Goal: Task Accomplishment & Management: Manage account settings

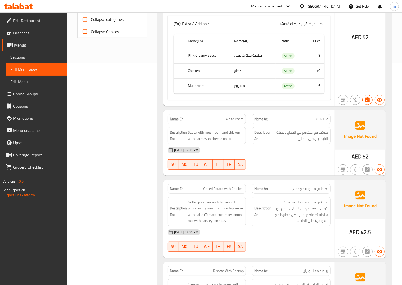
scroll to position [254, 0]
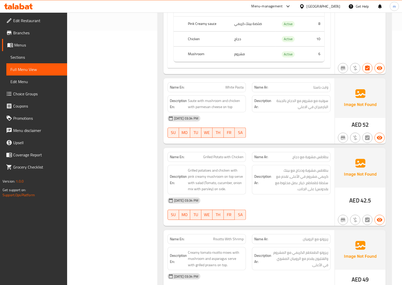
click at [43, 68] on span "Full Menu View" at bounding box center [36, 69] width 53 height 6
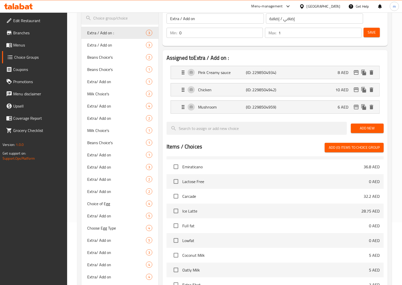
scroll to position [51, 0]
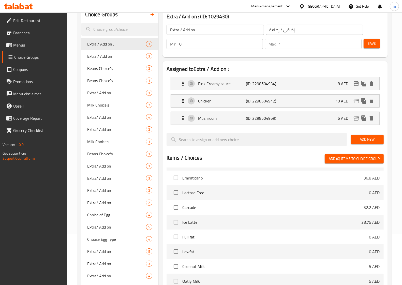
click at [30, 47] on span "Menus" at bounding box center [38, 45] width 50 height 6
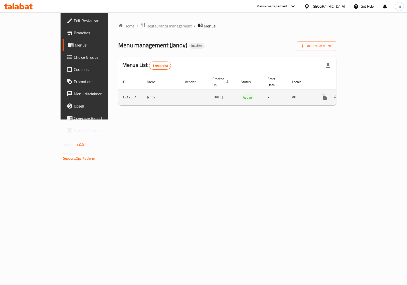
click at [364, 94] on icon "enhanced table" at bounding box center [361, 97] width 6 height 6
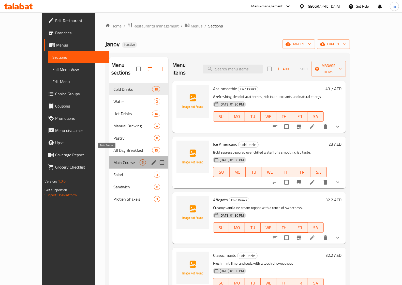
click at [113, 159] on span "Main Course" at bounding box center [126, 162] width 26 height 6
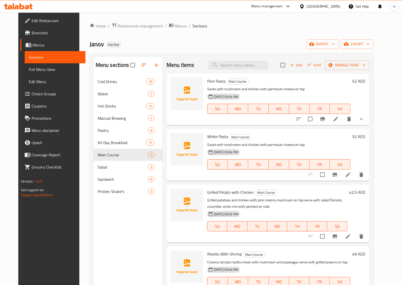
click at [339, 119] on icon at bounding box center [336, 119] width 6 height 6
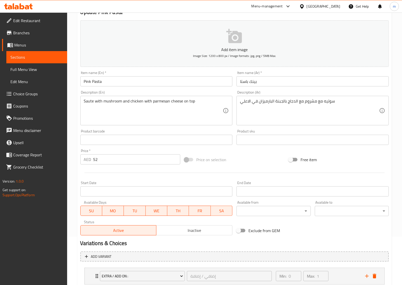
scroll to position [82, 0]
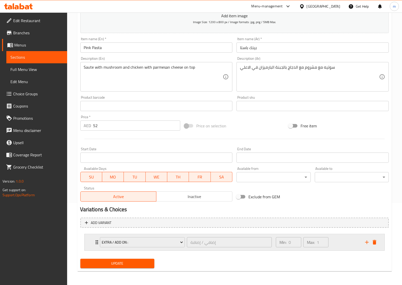
click at [95, 242] on icon "Expand" at bounding box center [97, 242] width 6 height 6
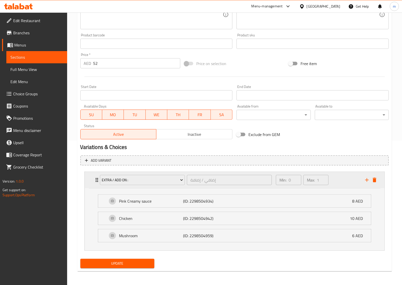
scroll to position [145, 0]
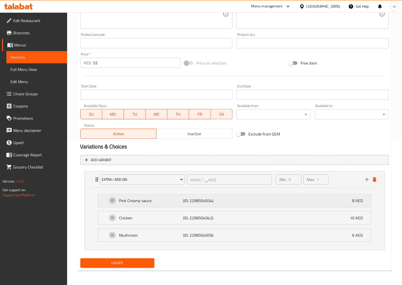
click at [133, 200] on p "Pink Creamy sauce" at bounding box center [151, 201] width 64 height 6
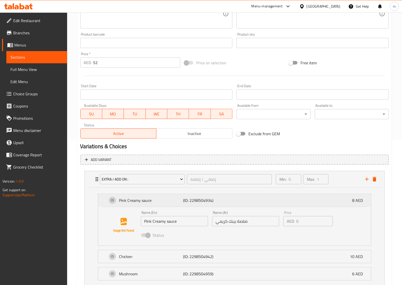
click at [133, 200] on p "Pink Creamy sauce" at bounding box center [151, 200] width 64 height 6
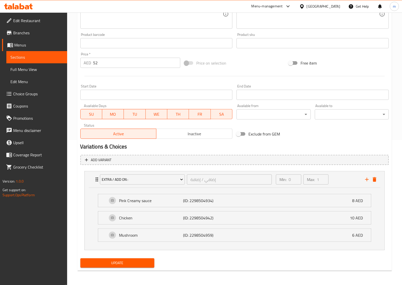
click at [35, 91] on span "Choice Groups" at bounding box center [38, 94] width 50 height 6
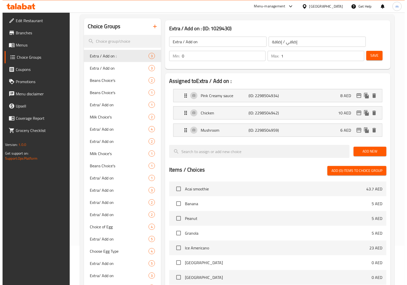
scroll to position [8, 0]
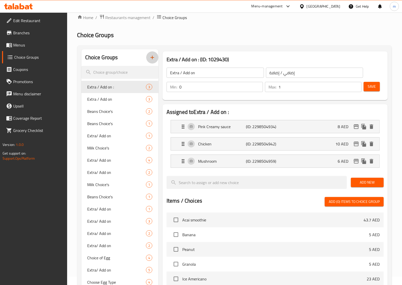
click at [152, 57] on icon "button" at bounding box center [153, 58] width 4 height 4
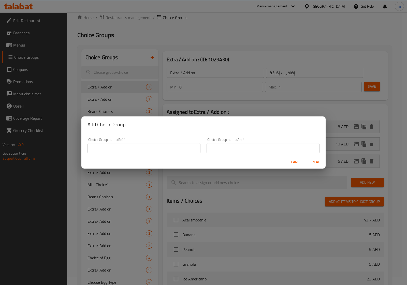
click at [110, 150] on input "text" at bounding box center [143, 148] width 113 height 10
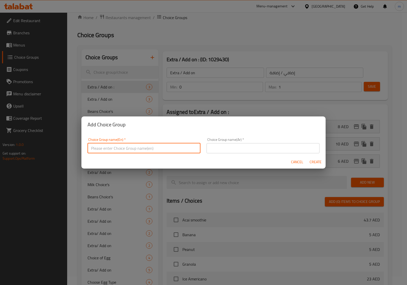
click at [110, 150] on input "text" at bounding box center [143, 148] width 113 height 10
click at [189, 148] on input "Extra / Add on :" at bounding box center [143, 148] width 113 height 10
type input "Extra / Add on :"
click at [237, 147] on input "text" at bounding box center [262, 148] width 113 height 10
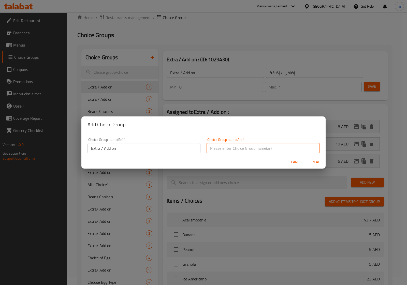
click at [237, 147] on input "text" at bounding box center [262, 148] width 113 height 10
click at [310, 148] on input "إضافي / إضافة ::" at bounding box center [262, 148] width 113 height 10
click at [311, 149] on input "إضافي / إضافة ::" at bounding box center [262, 148] width 113 height 10
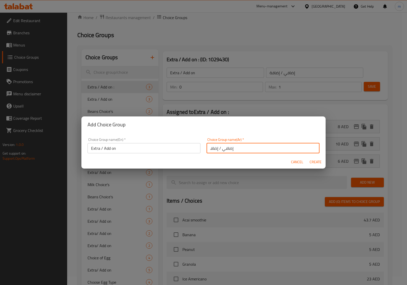
click at [309, 149] on input "إضافي / إضافة : :" at bounding box center [262, 148] width 113 height 10
type input "إضافي / إضافة : :"
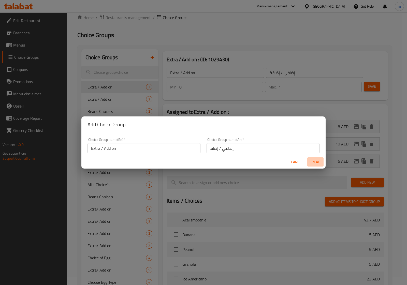
click at [312, 163] on span "Create" at bounding box center [315, 162] width 12 height 6
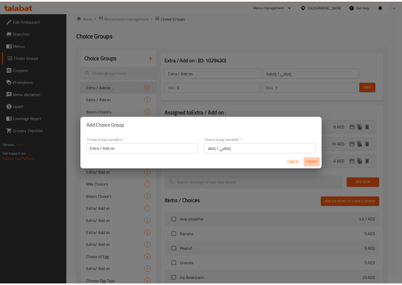
scroll to position [0, 0]
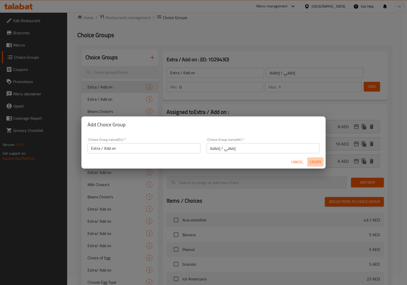
type input "Extra / Add on :"
type input "إضافي / إضافة : :"
type input "0"
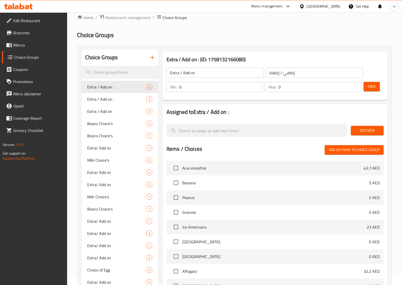
click at [359, 133] on span "Add New" at bounding box center [367, 130] width 25 height 6
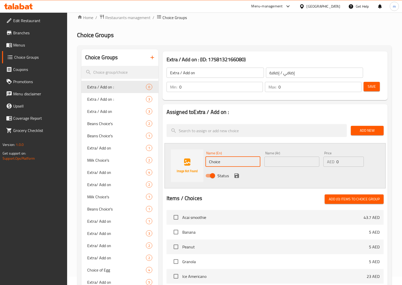
drag, startPoint x: 221, startPoint y: 159, endPoint x: 191, endPoint y: 162, distance: 30.4
click at [191, 162] on div "Name (En) Choice Name (En) Name (Ar) Name (Ar) Price AED 0 Price Status" at bounding box center [275, 165] width 221 height 45
click at [224, 158] on input "Choice" at bounding box center [232, 162] width 55 height 10
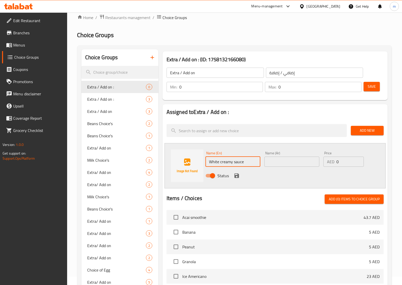
type input "White creamy sauce"
click at [275, 159] on input "text" at bounding box center [291, 162] width 55 height 10
type input "صلصة وايت كريمي"
drag, startPoint x: 343, startPoint y: 159, endPoint x: 336, endPoint y: 161, distance: 7.0
click at [336, 161] on div "AED 0 Price" at bounding box center [343, 162] width 40 height 10
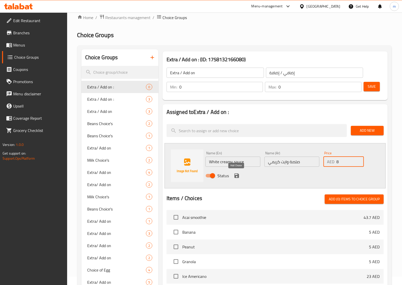
type input "8"
click at [236, 174] on icon "save" at bounding box center [237, 176] width 6 height 6
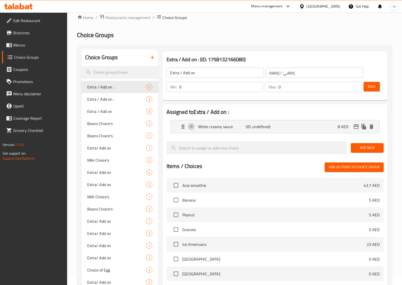
click at [374, 88] on span "Save" at bounding box center [372, 86] width 8 height 6
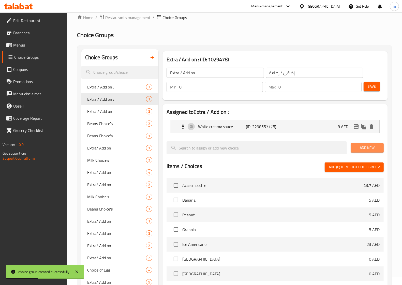
click at [367, 149] on span "Add New" at bounding box center [367, 148] width 25 height 6
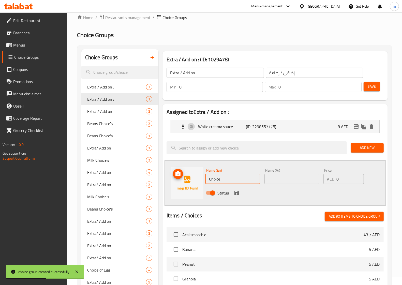
drag, startPoint x: 228, startPoint y: 178, endPoint x: 186, endPoint y: 179, distance: 42.5
click at [186, 179] on div "Name (En) Choice Name (En) Name (Ar) Name (Ar) Price AED 0 Price Status" at bounding box center [275, 182] width 221 height 45
type input "ؤ"
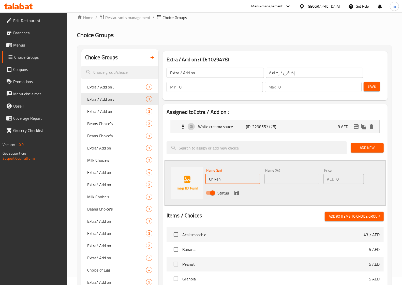
type input "Chiken"
click at [274, 174] on input "text" at bounding box center [291, 179] width 55 height 10
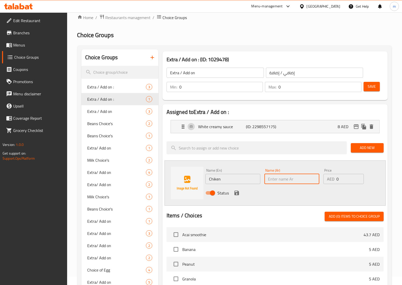
click at [274, 174] on input "text" at bounding box center [291, 179] width 55 height 10
type input "دجاج"
drag, startPoint x: 342, startPoint y: 179, endPoint x: 332, endPoint y: 179, distance: 9.9
click at [332, 179] on div "AED 0 Price" at bounding box center [343, 179] width 40 height 10
type input "10"
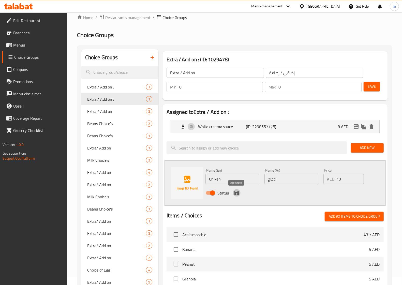
click at [236, 191] on icon "save" at bounding box center [237, 193] width 6 height 6
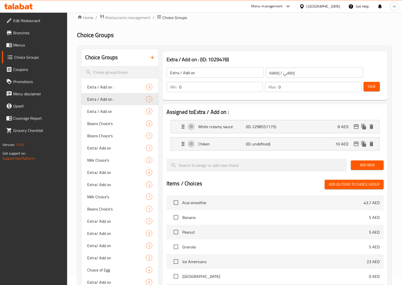
click at [378, 165] on span "Add New" at bounding box center [367, 165] width 25 height 6
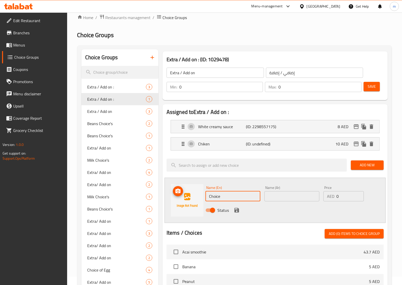
drag, startPoint x: 230, startPoint y: 195, endPoint x: 159, endPoint y: 201, distance: 71.7
click at [159, 201] on div "Extra / Add on : (ID: 1029478) Extra / Add on : ​ إضافي / إضافة : : ​ Min: 0 ​ …" at bounding box center [273, 267] width 231 height 436
type input "Mushroom"
type input "ن"
type input "مشروم"
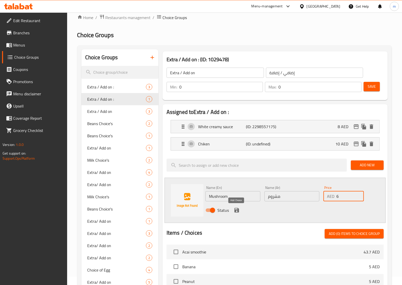
type input "6"
click at [237, 210] on icon "save" at bounding box center [236, 210] width 5 height 5
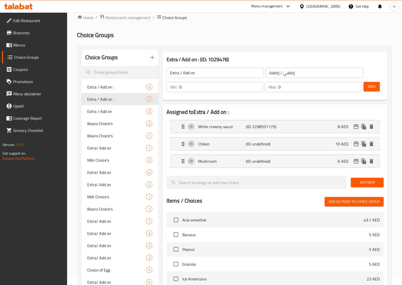
click at [369, 87] on span "Save" at bounding box center [372, 86] width 8 height 6
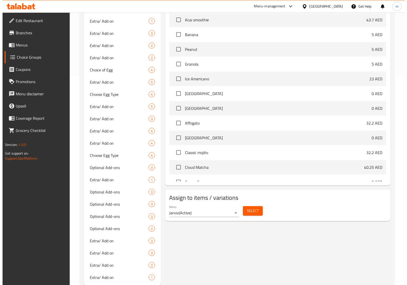
scroll to position [223, 0]
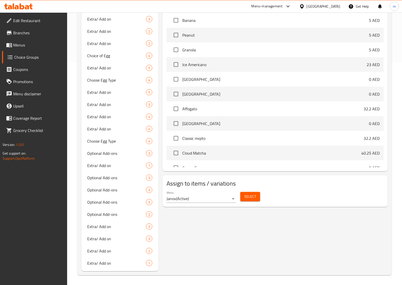
click at [245, 197] on span "Select" at bounding box center [250, 197] width 12 height 6
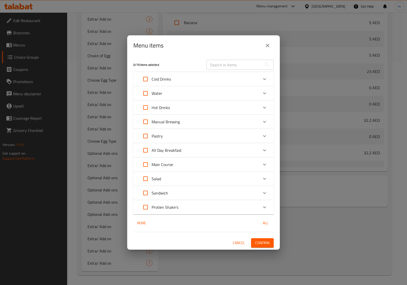
click at [171, 164] on p "Main Course" at bounding box center [162, 164] width 21 height 6
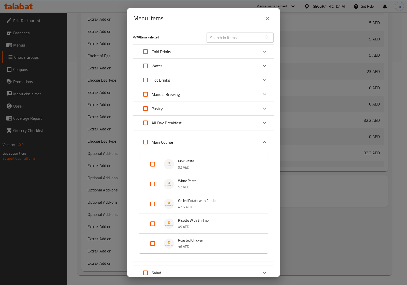
click at [153, 182] on input "Expand" at bounding box center [152, 184] width 12 height 12
checkbox input "true"
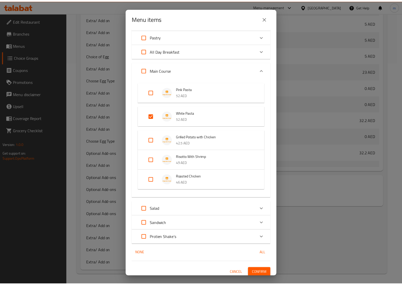
scroll to position [75, 0]
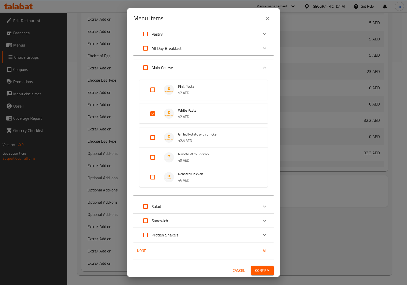
click at [256, 270] on span "Confirm" at bounding box center [262, 271] width 14 height 6
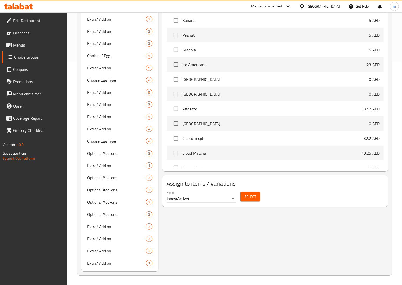
click at [28, 60] on span "Choice Groups" at bounding box center [38, 57] width 49 height 6
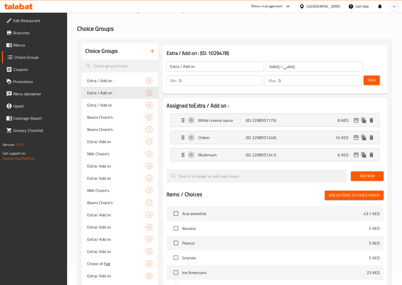
scroll to position [0, 0]
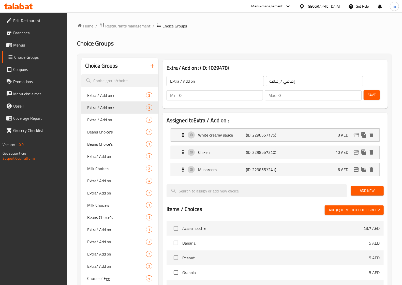
click at [150, 67] on icon "button" at bounding box center [152, 66] width 6 height 6
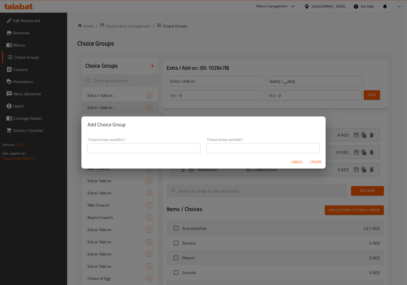
click at [128, 144] on input "text" at bounding box center [143, 148] width 113 height 10
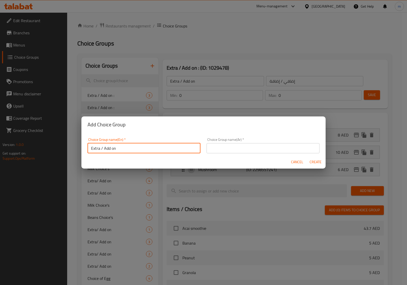
click at [189, 150] on input "Extra / Add on :" at bounding box center [143, 148] width 113 height 10
type input "Extra / Add on :"
click at [210, 147] on input "text" at bounding box center [262, 148] width 113 height 10
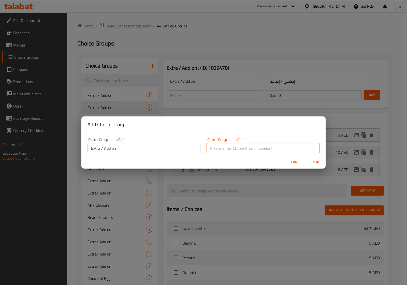
type input "إضافي / إضافة ::"
click at [318, 162] on span "Create" at bounding box center [315, 162] width 12 height 6
type input "Extra / Add on :"
type input "إضافي / إضافة ::"
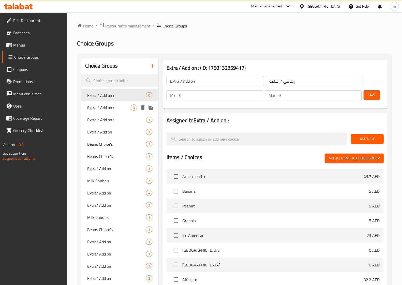
click at [102, 108] on span "Extra / Add on :" at bounding box center [108, 108] width 43 height 6
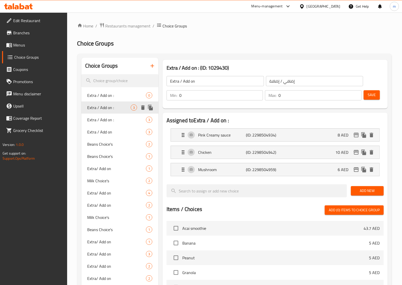
type input "Extra / Add on :"
type input "1"
click at [109, 117] on span "Extra / Add on :" at bounding box center [108, 120] width 43 height 6
type input "Extra / Add on :"
type input "إضافي / إضافة : :"
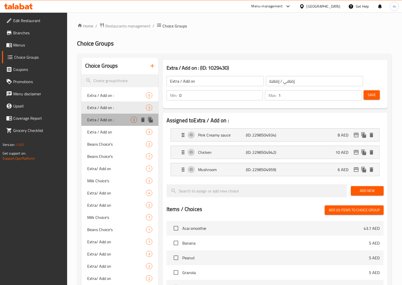
type input "0"
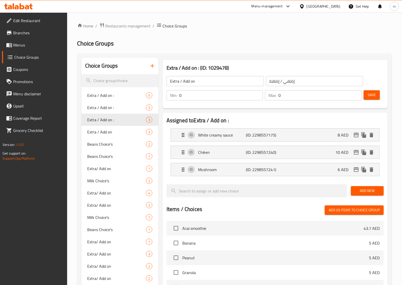
click at [283, 95] on input "0" at bounding box center [319, 95] width 83 height 10
type input "1"
click at [367, 95] on button "Save" at bounding box center [372, 94] width 16 height 9
click at [107, 96] on span "Extra / Add on :" at bounding box center [108, 95] width 43 height 6
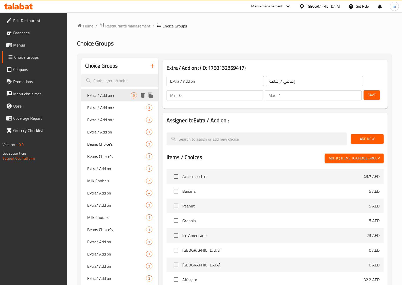
type input "Extra / Add on :"
type input "إضافي / إضافة ::"
type input "0"
click at [298, 96] on input "0" at bounding box center [319, 95] width 83 height 10
type input "1"
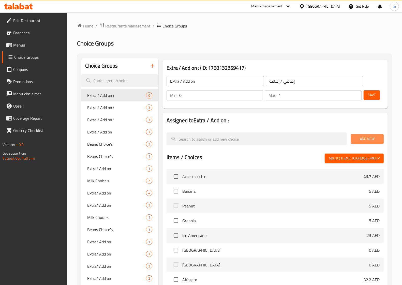
click at [357, 139] on span "Add New" at bounding box center [367, 139] width 25 height 6
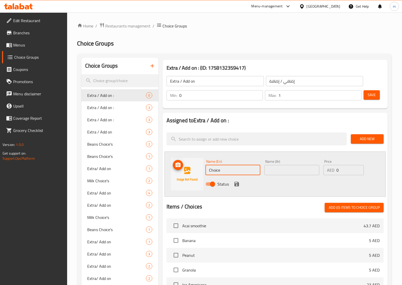
click at [201, 170] on div "Name (En) Choice Name (En) Name (Ar) Name (Ar) Price AED 0 Price Status" at bounding box center [275, 174] width 221 height 45
type input "ؤ"
type input "Chiken"
type input "دجاج"
drag, startPoint x: 217, startPoint y: 171, endPoint x: 198, endPoint y: 170, distance: 19.1
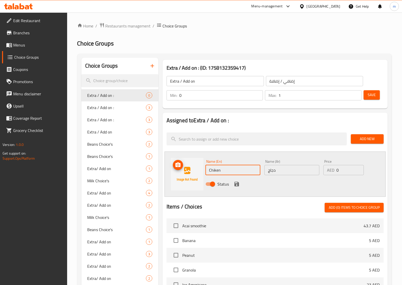
drag, startPoint x: 198, startPoint y: 170, endPoint x: 210, endPoint y: 167, distance: 12.8
click at [210, 167] on input "Chiken" at bounding box center [232, 170] width 55 height 10
type input "ؤ"
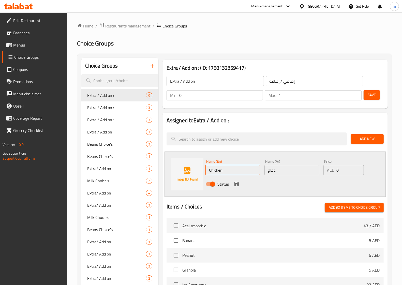
type input "Chicken"
click at [284, 167] on input "دجاج" at bounding box center [291, 170] width 55 height 10
click at [333, 172] on div "AED 0 Price" at bounding box center [343, 170] width 40 height 10
type input "10"
click at [234, 184] on icon "save" at bounding box center [237, 184] width 6 height 6
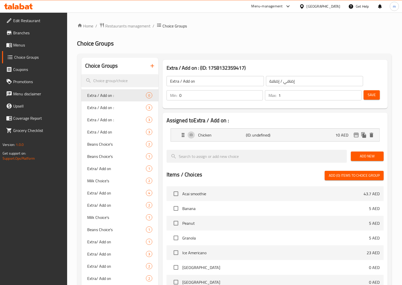
click at [369, 155] on span "Add New" at bounding box center [367, 156] width 25 height 6
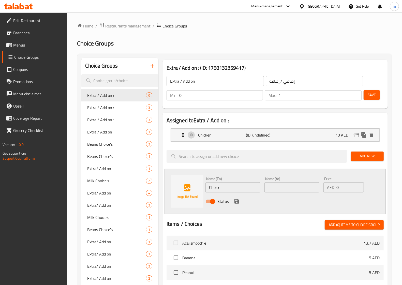
click at [183, 184] on div "Name (En) Choice Name (En) Name (Ar) Name (Ar) Price AED 0 Price Status" at bounding box center [275, 191] width 221 height 45
type input "Potato grill"
type input "f"
type input "بطاطا مشوية"
type input "8"
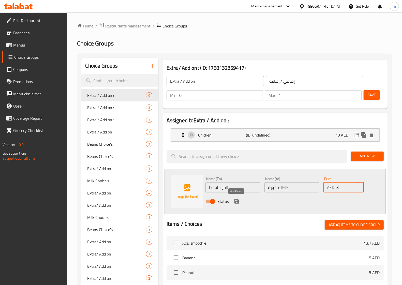
click at [235, 202] on icon "save" at bounding box center [236, 201] width 5 height 5
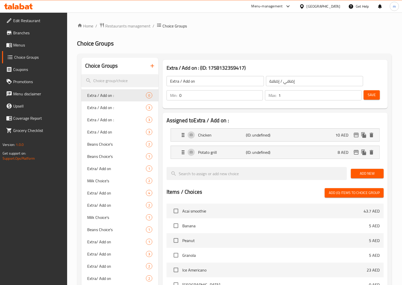
click at [365, 169] on button "Add New" at bounding box center [367, 173] width 33 height 9
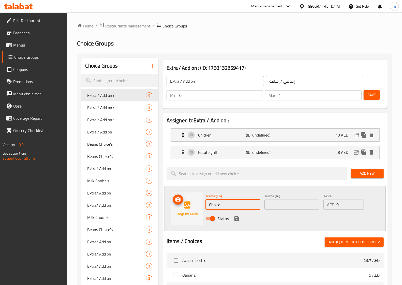
drag, startPoint x: 227, startPoint y: 205, endPoint x: 182, endPoint y: 199, distance: 45.2
click at [182, 199] on div "Name (En) Choice Name (En) Name (Ar) Name (Ar) Price AED 0 Price Status" at bounding box center [275, 208] width 221 height 45
type input "ث"
type input "Extra Rice"
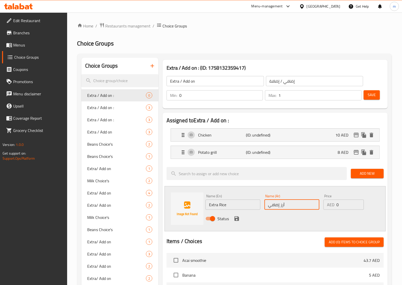
type input "أرز إضافي"
type input "5"
click at [235, 219] on icon "save" at bounding box center [236, 218] width 5 height 5
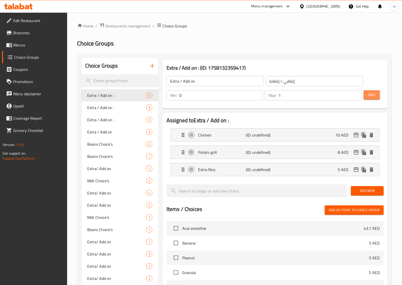
click at [366, 97] on button "Save" at bounding box center [372, 94] width 16 height 9
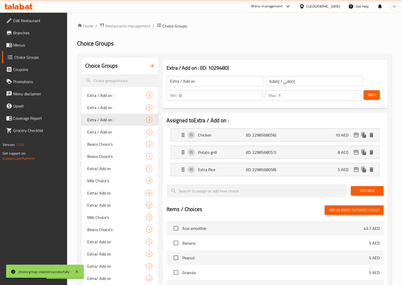
click at [154, 67] on icon "button" at bounding box center [152, 66] width 6 height 6
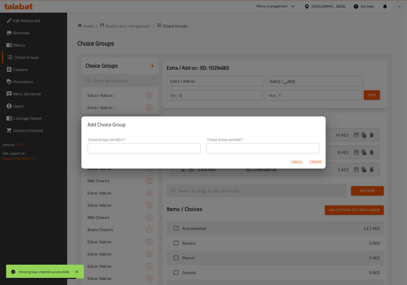
click at [298, 162] on span "Cancel" at bounding box center [297, 162] width 12 height 6
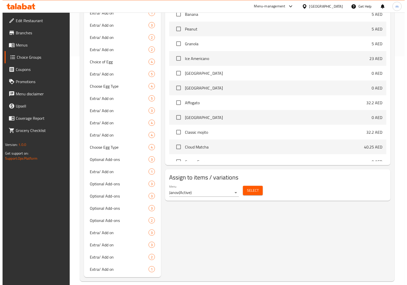
scroll to position [235, 0]
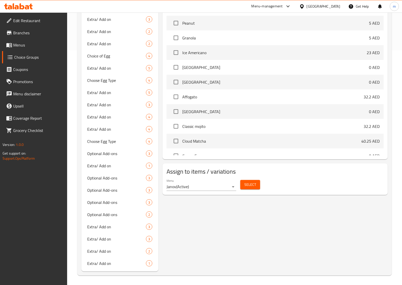
click at [247, 186] on span "Select" at bounding box center [250, 185] width 12 height 6
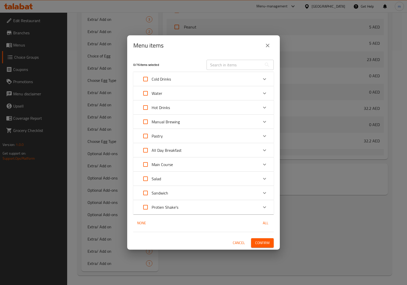
click at [168, 164] on p "Main Course" at bounding box center [162, 164] width 21 height 6
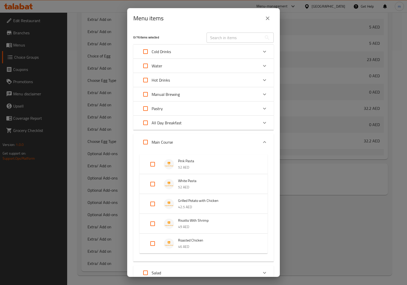
click at [201, 204] on p "42.5 AED" at bounding box center [217, 207] width 79 height 6
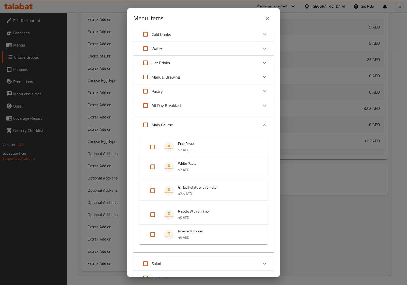
scroll to position [32, 0]
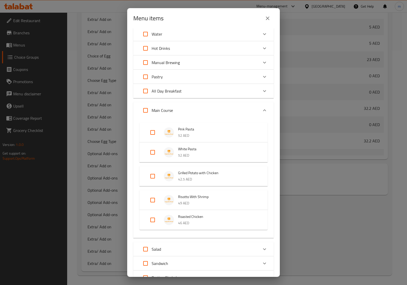
click at [153, 175] on input "Expand" at bounding box center [152, 176] width 12 height 12
checkbox input "true"
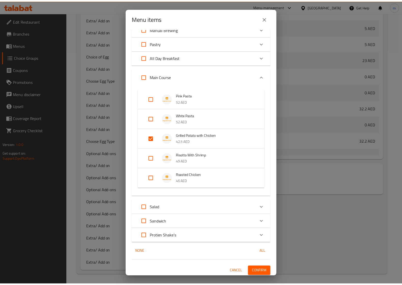
scroll to position [66, 0]
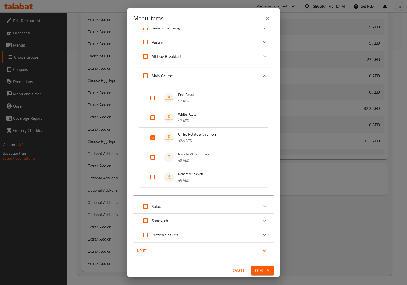
click at [258, 272] on span "Confirm" at bounding box center [262, 271] width 14 height 6
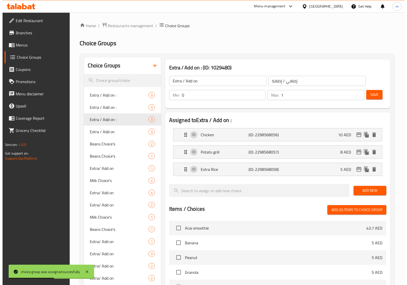
scroll to position [0, 0]
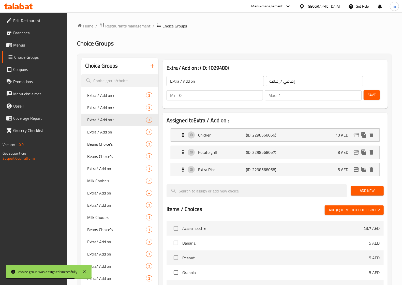
click at [153, 66] on icon "button" at bounding box center [152, 66] width 6 height 6
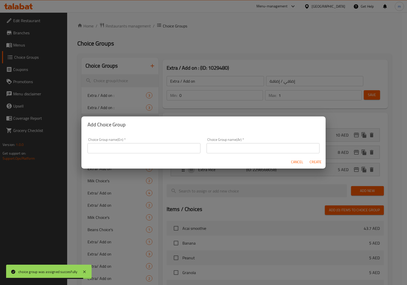
click at [128, 144] on input "text" at bounding box center [143, 148] width 113 height 10
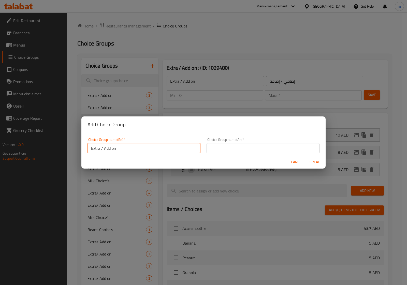
click at [189, 148] on input "Extra / Add on :" at bounding box center [143, 148] width 113 height 10
click at [190, 150] on input "Extra / Add on :" at bounding box center [143, 148] width 113 height 10
click at [189, 150] on input "Extra / Add on :" at bounding box center [143, 148] width 113 height 10
type input "Extra / Add on :"
click at [218, 147] on input "text" at bounding box center [262, 148] width 113 height 10
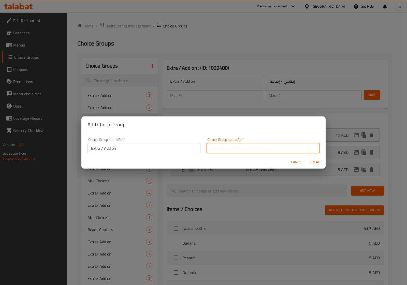
type input "إضافي / إضافة ::"
click at [314, 163] on span "Create" at bounding box center [315, 162] width 12 height 6
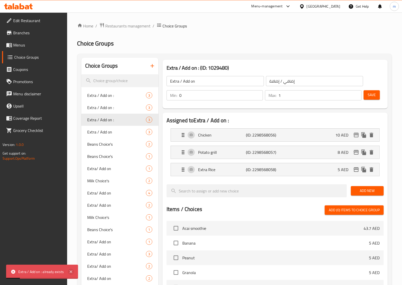
click at [71, 271] on icon at bounding box center [71, 272] width 6 height 6
click at [149, 68] on icon "button" at bounding box center [152, 66] width 6 height 6
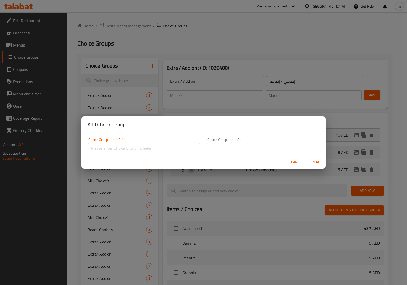
click at [126, 149] on input "text" at bounding box center [143, 148] width 113 height 10
click at [190, 149] on input "Extra / Add on :" at bounding box center [143, 148] width 113 height 10
type input "Extra / Add on :"
click at [206, 147] on input "text" at bounding box center [262, 148] width 113 height 10
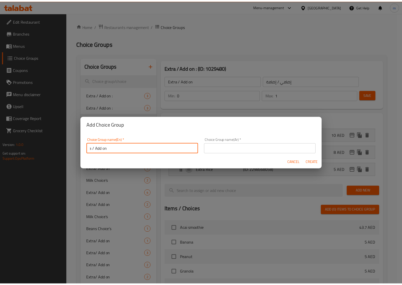
scroll to position [0, 0]
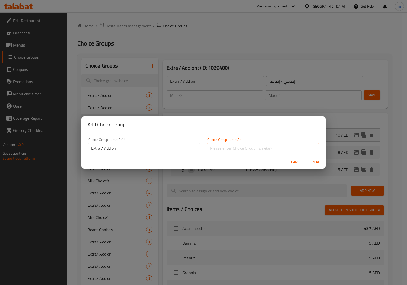
type input "إضافي / إضافة ::"
click at [314, 161] on span "Create" at bounding box center [315, 162] width 12 height 6
type input "Extra / Add on :"
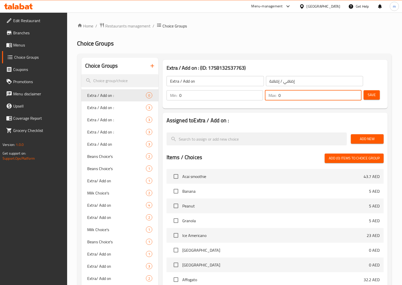
drag, startPoint x: 290, startPoint y: 95, endPoint x: 235, endPoint y: 96, distance: 55.2
click at [233, 96] on div "Min: 0 ​ Max: 0 ​" at bounding box center [264, 95] width 199 height 14
type input "1"
click at [360, 139] on span "Add New" at bounding box center [367, 139] width 25 height 6
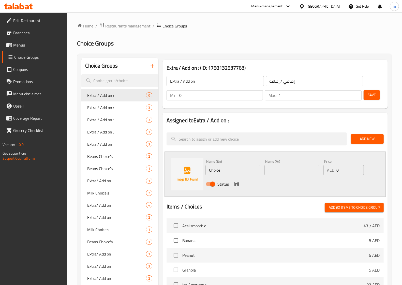
drag, startPoint x: 219, startPoint y: 168, endPoint x: 185, endPoint y: 169, distance: 34.1
click at [185, 169] on div "Name (En) Choice Name (En) Name (Ar) Name (Ar) Price AED 0 Price Status" at bounding box center [275, 174] width 221 height 45
type input "Chicken"
type input "دجاج"
type input "10"
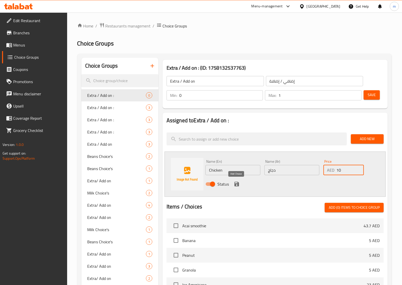
click at [234, 182] on icon "save" at bounding box center [236, 184] width 5 height 5
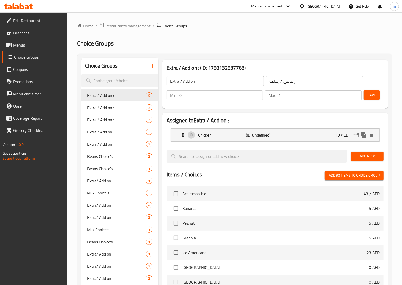
click at [365, 156] on span "Add New" at bounding box center [367, 156] width 25 height 6
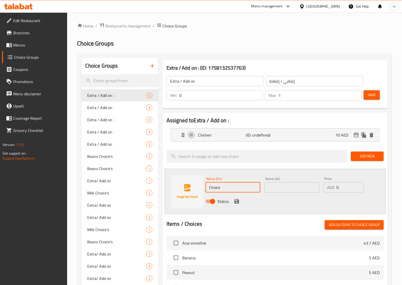
drag, startPoint x: 225, startPoint y: 187, endPoint x: 198, endPoint y: 187, distance: 26.7
click at [198, 187] on div "Name (En) Choice Name (En) Name (Ar) Name (Ar) Price AED 0 Price Status" at bounding box center [275, 191] width 221 height 45
type input "س"
type input "Shrimp"
click at [298, 190] on input "text" at bounding box center [291, 187] width 55 height 10
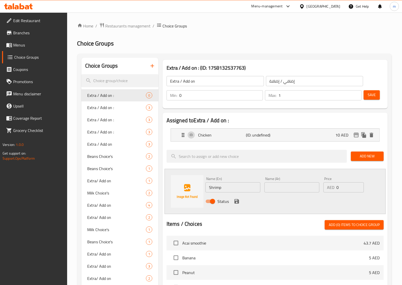
click at [274, 187] on input "text" at bounding box center [291, 187] width 55 height 10
type input "روبيان"
type input "8"
click at [236, 203] on icon "save" at bounding box center [237, 201] width 6 height 6
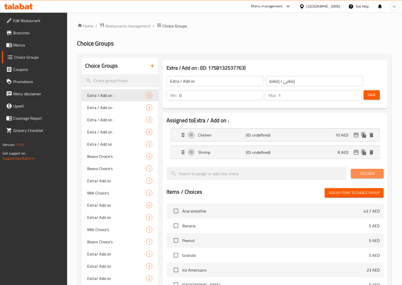
click at [364, 175] on span "Add New" at bounding box center [367, 173] width 25 height 6
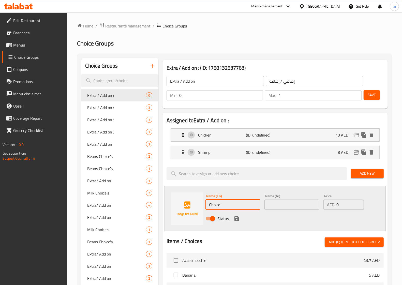
drag, startPoint x: 235, startPoint y: 201, endPoint x: 207, endPoint y: 203, distance: 27.6
click at [207, 203] on input "Choice" at bounding box center [232, 205] width 55 height 10
type input "ث"
type input "Extra Rice"
type input "إ"
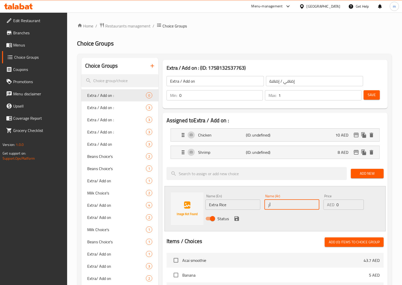
type input "أرز إضافي"
type input "5"
click at [234, 220] on icon "save" at bounding box center [237, 219] width 6 height 6
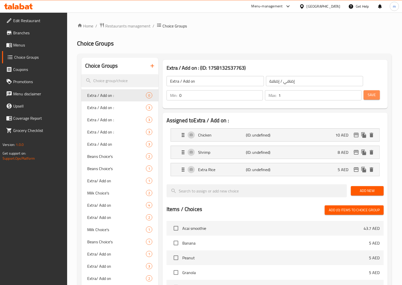
click at [369, 93] on span "Save" at bounding box center [372, 95] width 8 height 6
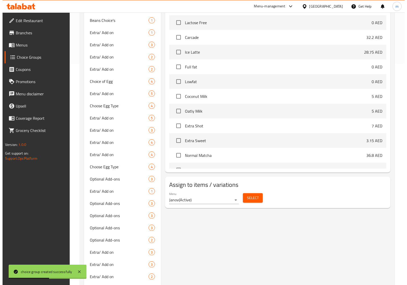
scroll to position [247, 0]
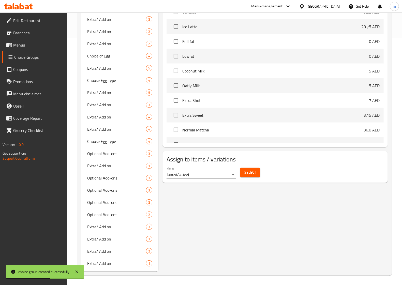
click at [248, 176] on button "Select" at bounding box center [250, 172] width 20 height 9
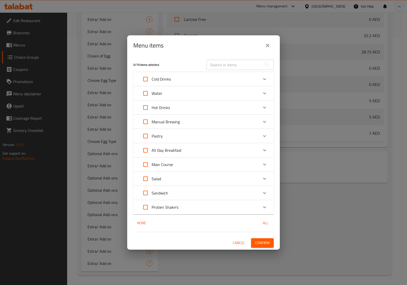
click at [170, 165] on p "Main Course" at bounding box center [162, 164] width 21 height 6
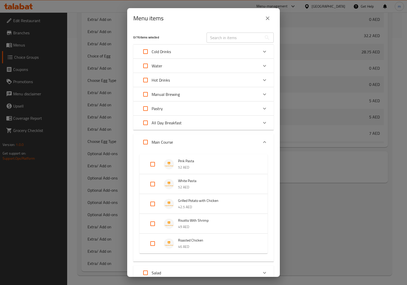
click at [152, 221] on input "Expand" at bounding box center [152, 224] width 12 height 12
checkbox input "true"
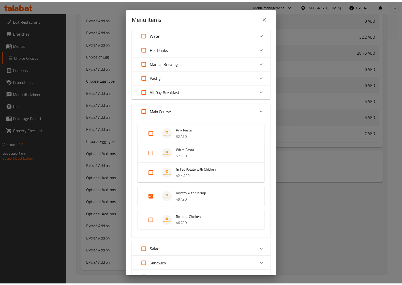
scroll to position [75, 0]
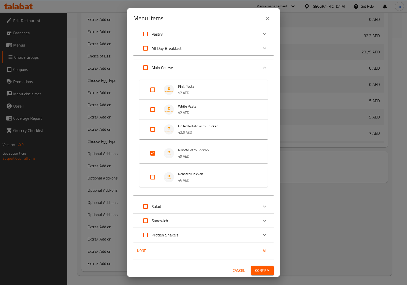
click at [260, 270] on span "Confirm" at bounding box center [262, 271] width 14 height 6
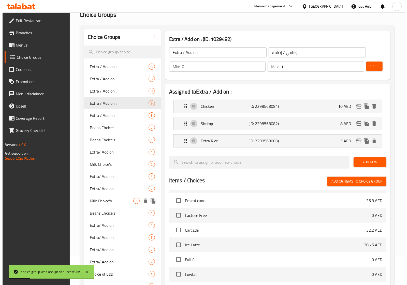
scroll to position [0, 0]
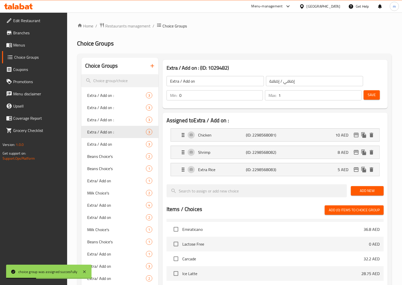
click at [153, 68] on icon "button" at bounding box center [152, 66] width 6 height 6
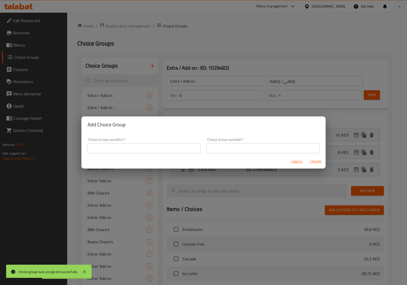
click at [150, 143] on input "text" at bounding box center [143, 148] width 113 height 10
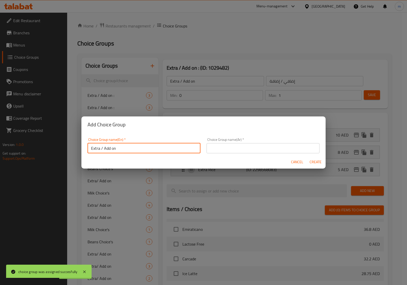
click at [189, 149] on input "Extra / Add on :" at bounding box center [143, 148] width 113 height 10
click at [190, 150] on input "Extra / Add on :" at bounding box center [143, 148] width 113 height 10
type input "Extra / Add on :"
click at [223, 150] on input "text" at bounding box center [262, 148] width 113 height 10
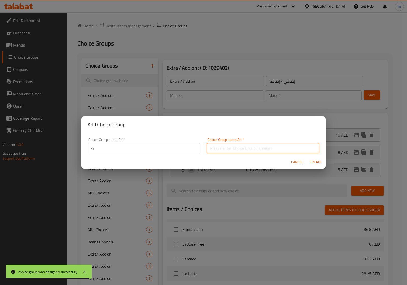
scroll to position [0, 0]
type input "إضافي / إضافة ::"
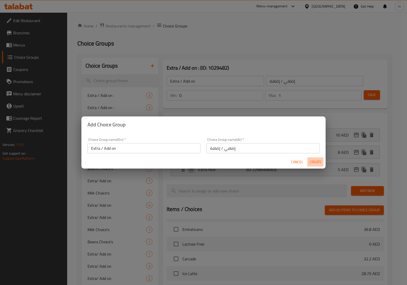
click at [312, 162] on span "Create" at bounding box center [315, 162] width 12 height 6
type input "Extra / Add on :"
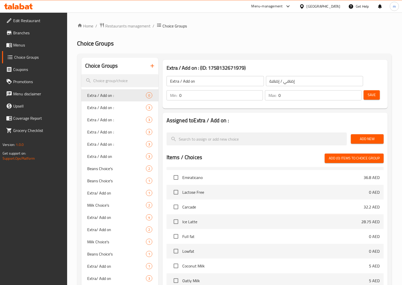
drag, startPoint x: 276, startPoint y: 93, endPoint x: 264, endPoint y: 95, distance: 13.0
click at [264, 95] on div "Max: 0 ​" at bounding box center [313, 95] width 98 height 12
type input "1"
click at [367, 141] on span "Add New" at bounding box center [367, 139] width 25 height 6
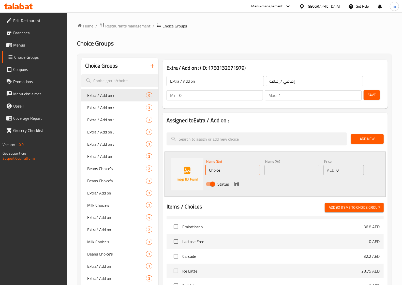
drag, startPoint x: 231, startPoint y: 169, endPoint x: 195, endPoint y: 169, distance: 35.9
click at [196, 169] on div "Name (En) Choice Name (En) Name (Ar) Name (Ar) Price AED 0 Price Status" at bounding box center [275, 174] width 221 height 45
type input "ؤ"
type input "Chicken"
type input "دجاج"
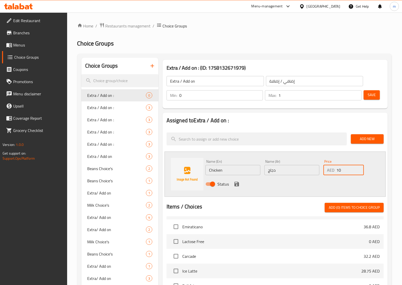
type input "10"
click at [240, 183] on button "save" at bounding box center [237, 184] width 8 height 8
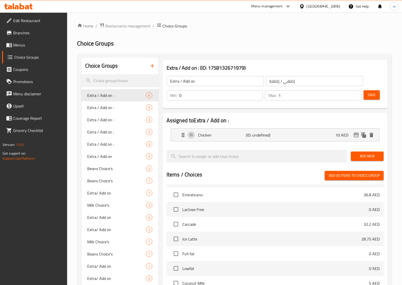
click at [367, 156] on span "Add New" at bounding box center [367, 156] width 25 height 6
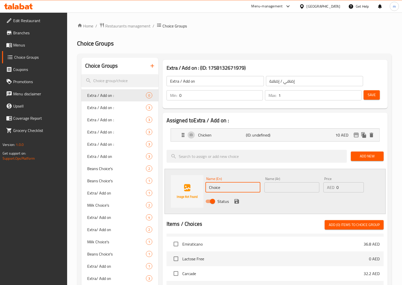
drag, startPoint x: 215, startPoint y: 189, endPoint x: 202, endPoint y: 188, distance: 13.0
click at [202, 188] on div "Name (En) Choice Name (En) Name (Ar) Name (Ar) Price AED 0 Price Status" at bounding box center [275, 191] width 221 height 45
type input "ث"
type input "Extra Rice"
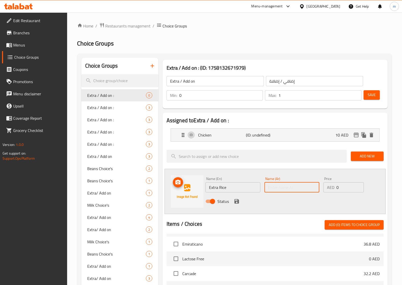
type input "ا"
type input "أرز إضافي"
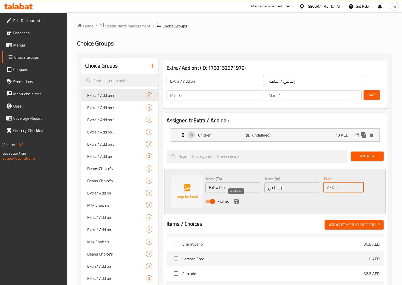
type input "5"
click at [238, 201] on icon "save" at bounding box center [236, 201] width 5 height 5
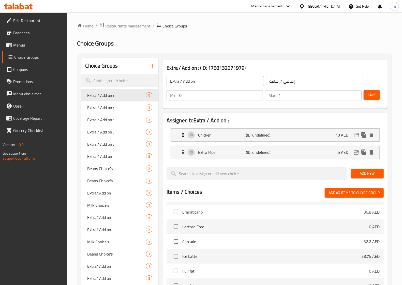
click at [373, 96] on span "Save" at bounding box center [372, 95] width 8 height 6
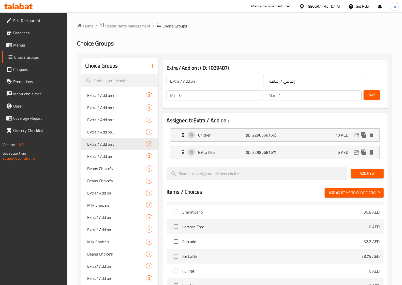
click at [151, 69] on button "button" at bounding box center [152, 66] width 12 height 12
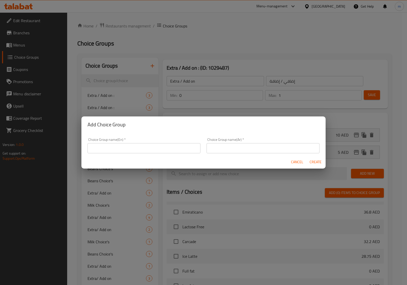
click at [114, 144] on input "text" at bounding box center [143, 148] width 113 height 10
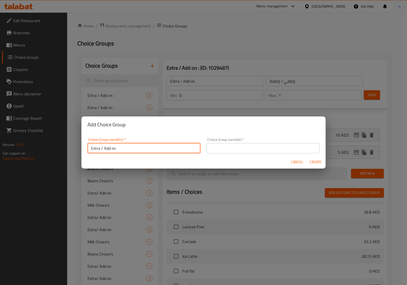
click at [189, 150] on input "Extra / Add on :" at bounding box center [143, 148] width 113 height 10
type input "Extra / Add on :"
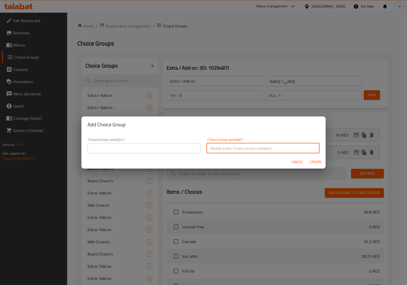
click at [220, 151] on input "text" at bounding box center [262, 148] width 113 height 10
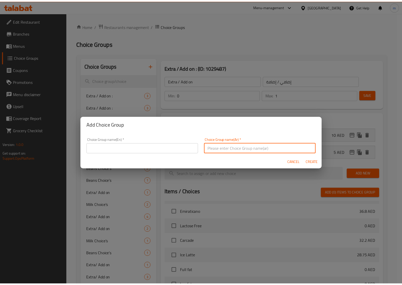
scroll to position [0, 0]
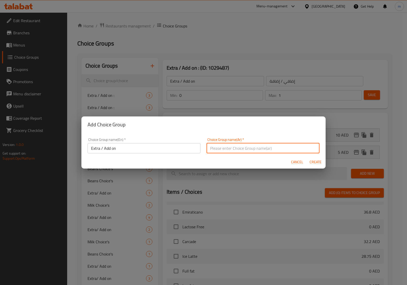
type input "إضافي / إضافة ::"
click at [316, 162] on span "Create" at bounding box center [315, 162] width 12 height 6
type input "Extra / Add on :"
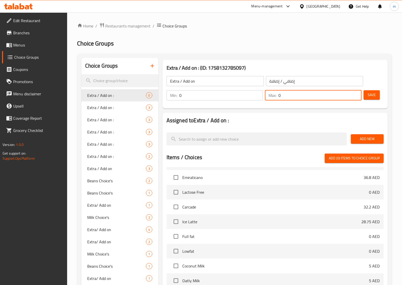
drag, startPoint x: 289, startPoint y: 97, endPoint x: 263, endPoint y: 96, distance: 26.7
click at [263, 96] on div "Min: 0 ​ Max: 0 ​" at bounding box center [264, 95] width 199 height 14
type input "1"
click at [365, 139] on span "Add New" at bounding box center [367, 139] width 25 height 6
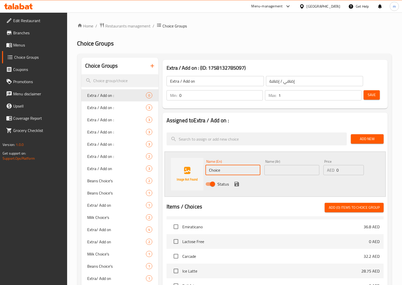
drag, startPoint x: 225, startPoint y: 172, endPoint x: 189, endPoint y: 171, distance: 36.2
click at [189, 171] on div "Name (En) Choice Name (En) Name (Ar) Name (Ar) Price AED 0 Price Status" at bounding box center [275, 174] width 221 height 45
type input "ا"
type input "G"
type input "Halloumi"
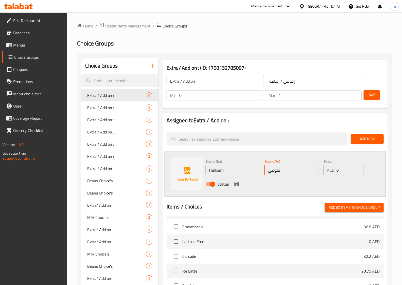
type input "حلومي"
type input "7"
click at [234, 182] on icon "save" at bounding box center [237, 184] width 6 height 6
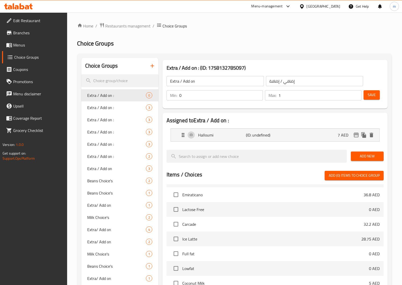
click at [367, 154] on span "Add New" at bounding box center [367, 156] width 25 height 6
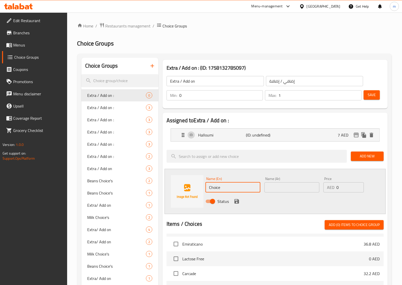
drag, startPoint x: 225, startPoint y: 188, endPoint x: 206, endPoint y: 188, distance: 19.1
click at [206, 188] on input "Choice" at bounding box center [232, 187] width 55 height 10
type input "ب"
type input "Fries"
click at [289, 185] on input "text" at bounding box center [291, 187] width 55 height 10
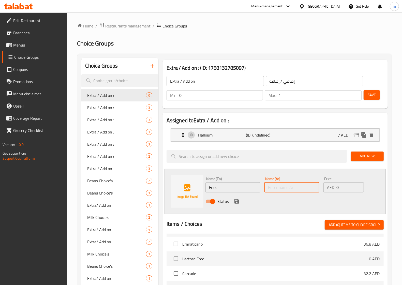
type input "f"
type input "بطاطس مقلية"
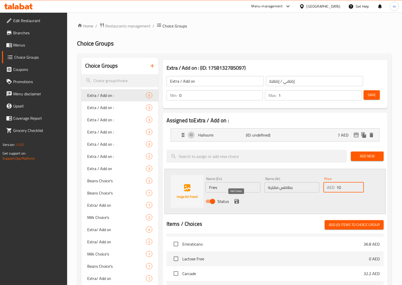
type input "10"
click at [234, 202] on icon "save" at bounding box center [237, 201] width 6 height 6
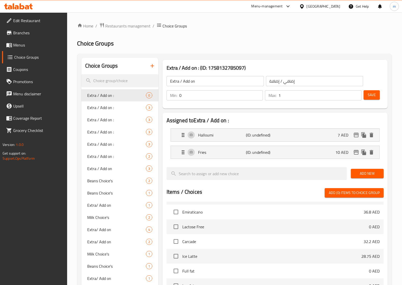
click at [374, 175] on span "Add New" at bounding box center [367, 173] width 25 height 6
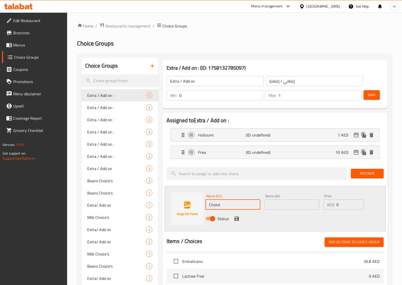
drag, startPoint x: 226, startPoint y: 206, endPoint x: 189, endPoint y: 205, distance: 36.9
click at [189, 205] on div "Name (En) Choice Name (En) Name (Ar) Name (Ar) Price AED 0 Price Status" at bounding box center [275, 208] width 221 height 45
type input "Cheese"
type input "جبنة"
type input "10"
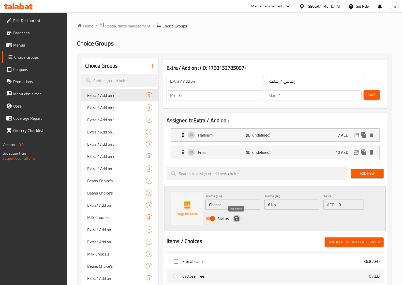
click at [234, 220] on icon "save" at bounding box center [237, 219] width 6 height 6
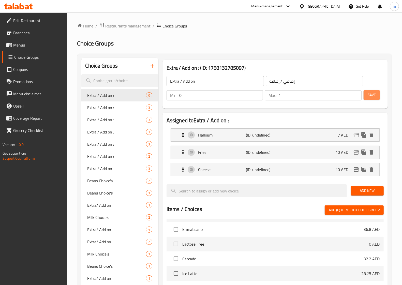
click at [373, 96] on span "Save" at bounding box center [372, 95] width 8 height 6
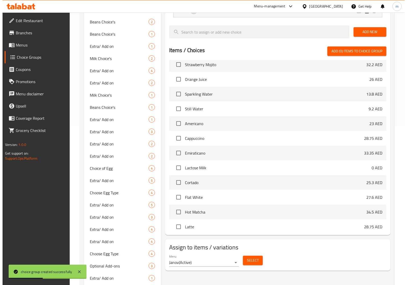
scroll to position [271, 0]
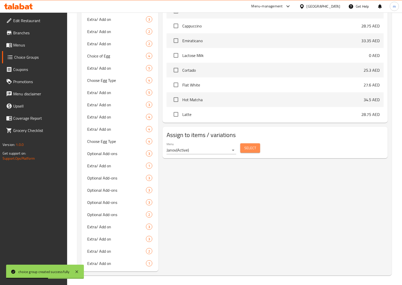
click at [252, 151] on span "Select" at bounding box center [250, 148] width 12 height 6
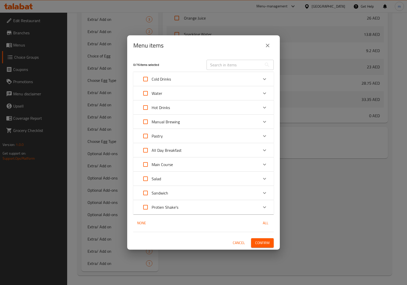
click at [161, 194] on p "Sandwich" at bounding box center [160, 193] width 17 height 6
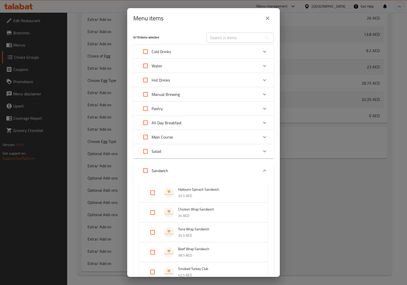
click at [149, 192] on input "Expand" at bounding box center [152, 193] width 12 height 12
checkbox input "true"
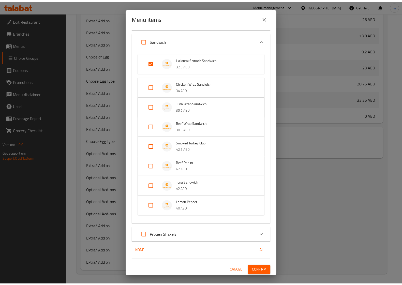
scroll to position [130, 0]
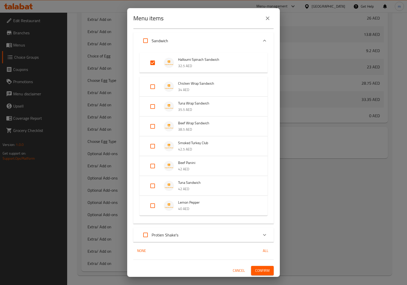
click at [256, 269] on span "Confirm" at bounding box center [262, 271] width 14 height 6
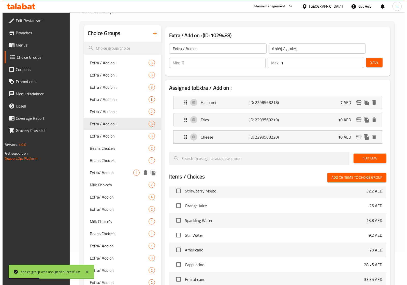
scroll to position [0, 0]
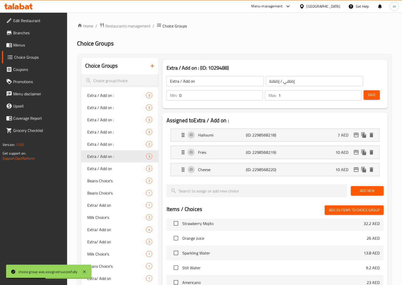
click at [153, 65] on icon "button" at bounding box center [152, 66] width 6 height 6
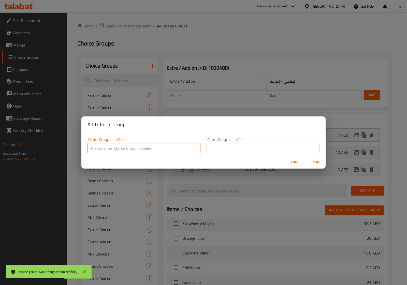
click at [130, 147] on input "text" at bounding box center [143, 148] width 113 height 10
type input "Extra / Add on :"
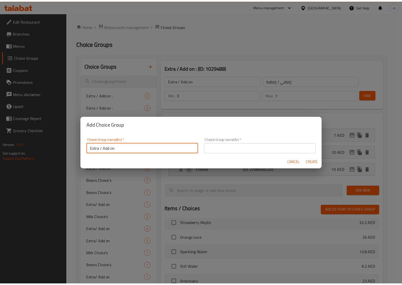
scroll to position [1, 0]
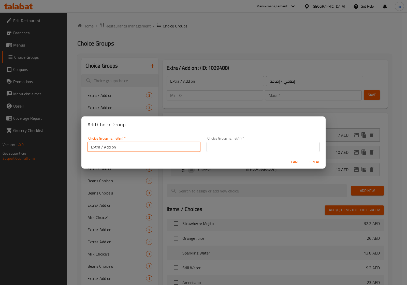
drag, startPoint x: 128, startPoint y: 149, endPoint x: 14, endPoint y: 162, distance: 113.9
click at [8, 163] on div "Add Choice Group Choice Group name(En)   * Extra / Add on : Choice Group name(E…" at bounding box center [203, 142] width 407 height 285
click at [137, 150] on input "Extra / Add on :" at bounding box center [143, 147] width 113 height 10
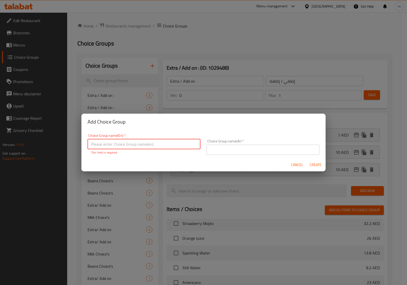
click at [129, 146] on input "text" at bounding box center [143, 144] width 113 height 10
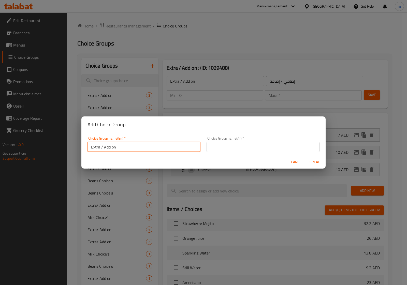
click at [189, 149] on input "Extra / Add on :" at bounding box center [143, 147] width 113 height 10
drag, startPoint x: 154, startPoint y: 148, endPoint x: 35, endPoint y: 142, distance: 119.2
click at [35, 142] on div "Add Choice Group Choice Group name(En)   * Extra / Add on : Choice Group name(E…" at bounding box center [203, 142] width 407 height 285
type input ":"
click at [123, 149] on input ":" at bounding box center [143, 147] width 113 height 10
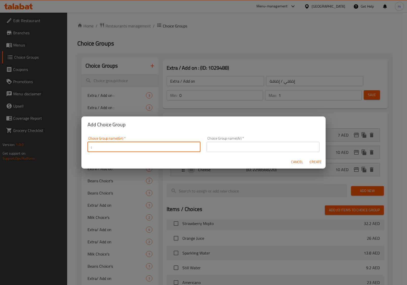
click at [123, 149] on input ":" at bounding box center [143, 147] width 113 height 10
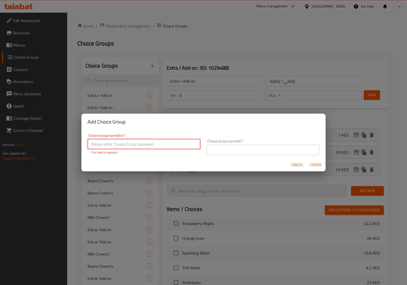
click at [123, 145] on input "text" at bounding box center [143, 144] width 113 height 10
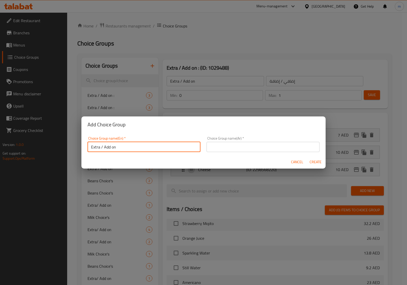
click at [191, 148] on input "Extra / Add on :" at bounding box center [143, 147] width 113 height 10
type input "Extra / Add on :"
click at [219, 150] on input "text" at bounding box center [262, 147] width 113 height 10
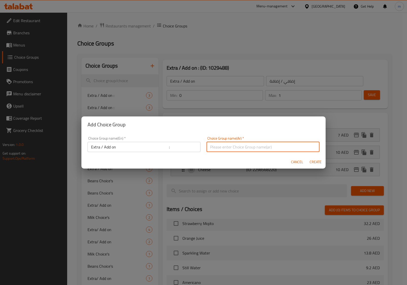
type input "إضافي / إضافة ::"
click at [312, 161] on span "Create" at bounding box center [315, 162] width 12 height 6
type input "Extra / Add on :"
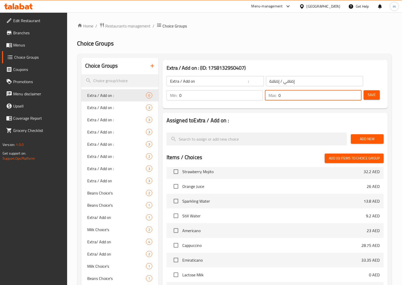
drag, startPoint x: 300, startPoint y: 99, endPoint x: 259, endPoint y: 99, distance: 41.4
click at [259, 97] on div "Min: 0 ​ Max: 0 ​" at bounding box center [264, 95] width 199 height 14
type input "1"
click at [374, 141] on span "Add New" at bounding box center [367, 139] width 25 height 6
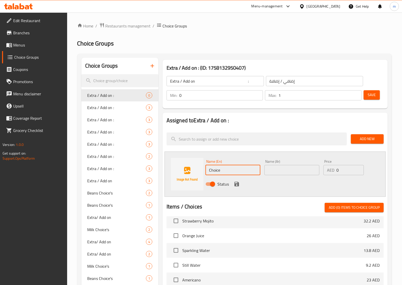
drag, startPoint x: 221, startPoint y: 169, endPoint x: 195, endPoint y: 169, distance: 26.7
click at [195, 169] on div "Name (En) Choice Name (En) Name (Ar) Name (Ar) Price AED 0 Price Status" at bounding box center [275, 174] width 221 height 45
type input "Chicken"
type input "دجاج"
type input "10"
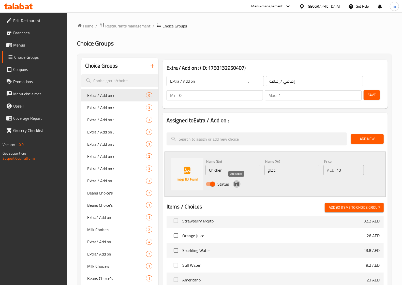
click at [235, 185] on icon "save" at bounding box center [236, 184] width 5 height 5
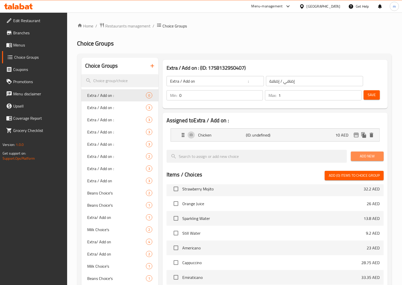
click at [369, 159] on span "Add New" at bounding box center [367, 156] width 25 height 6
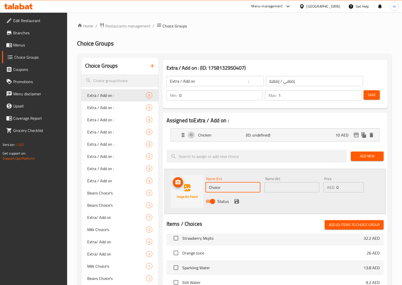
drag, startPoint x: 223, startPoint y: 192, endPoint x: 177, endPoint y: 190, distance: 46.1
click at [177, 190] on div "Name (En) Choice Name (En) Name (Ar) Name (Ar) Price AED 0 Price Status" at bounding box center [275, 191] width 221 height 45
type input "Fries"
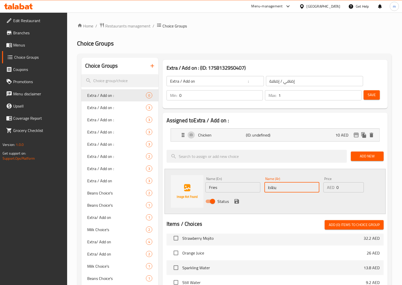
type input "بطاطس مقلية"
type input "10"
click at [234, 201] on icon "save" at bounding box center [236, 201] width 5 height 5
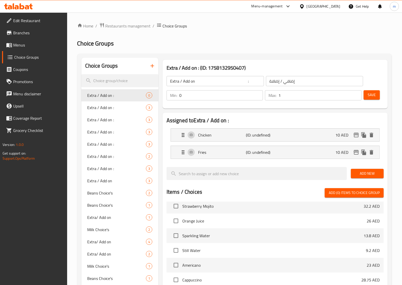
click at [363, 174] on span "Add New" at bounding box center [367, 173] width 25 height 6
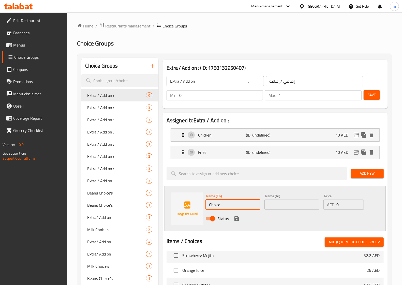
drag, startPoint x: 220, startPoint y: 204, endPoint x: 193, endPoint y: 206, distance: 27.3
click at [195, 206] on div "Name (En) Choice Name (En) Name (Ar) Name (Ar) Price AED 0 Price Status" at bounding box center [275, 208] width 221 height 45
type input "Cheese"
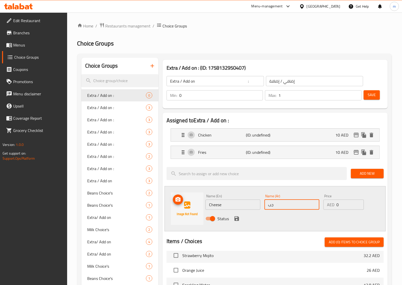
type input "جبنة"
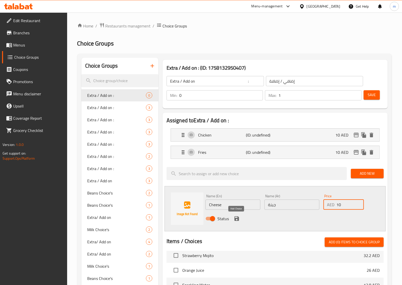
type input "10"
click at [234, 217] on icon "save" at bounding box center [236, 218] width 5 height 5
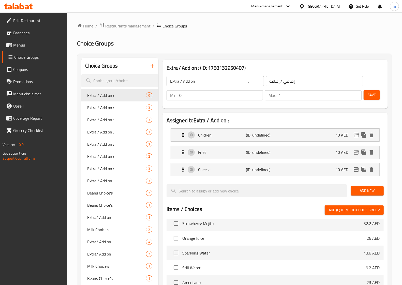
click at [376, 99] on button "Save" at bounding box center [372, 94] width 16 height 9
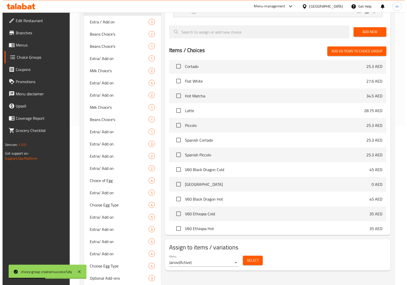
scroll to position [636, 0]
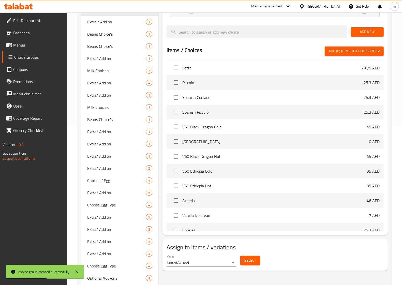
click at [251, 259] on span "Select" at bounding box center [250, 260] width 12 height 6
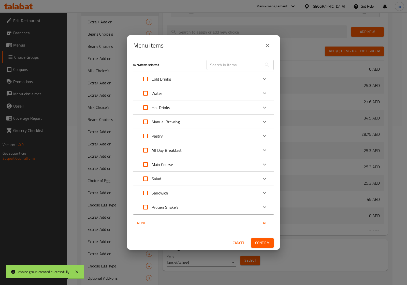
click at [189, 193] on div "Sandwich" at bounding box center [198, 193] width 119 height 12
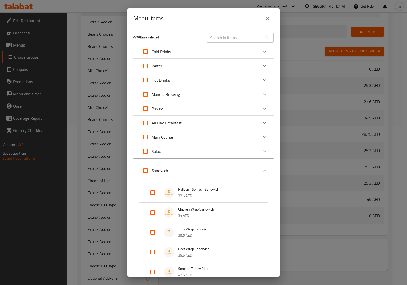
click at [152, 211] on input "Expand" at bounding box center [152, 212] width 12 height 12
checkbox input "true"
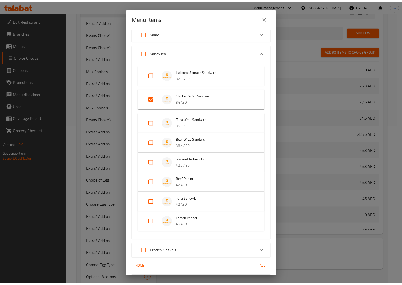
scroll to position [134, 0]
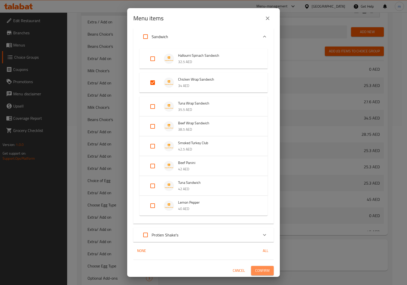
click at [261, 270] on span "Confirm" at bounding box center [262, 271] width 14 height 6
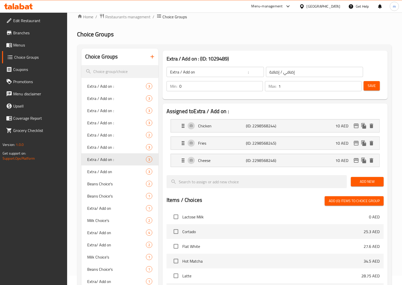
scroll to position [0, 0]
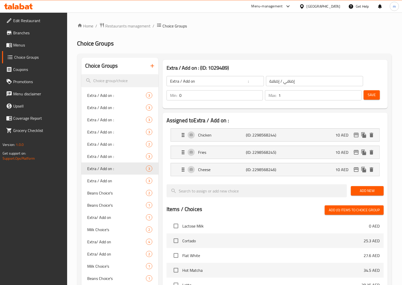
click at [153, 68] on icon "button" at bounding box center [152, 66] width 6 height 6
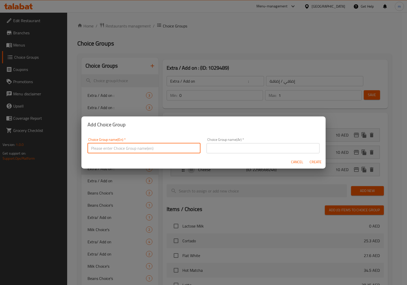
click at [137, 144] on input "text" at bounding box center [143, 148] width 113 height 10
type input "Extra / Add on :"
click at [216, 149] on input "text" at bounding box center [262, 148] width 113 height 10
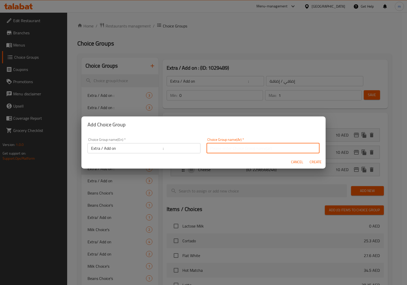
type input "إضافي / إضافة ::"
click at [313, 163] on span "Create" at bounding box center [315, 162] width 12 height 6
type input "Extra / Add on :"
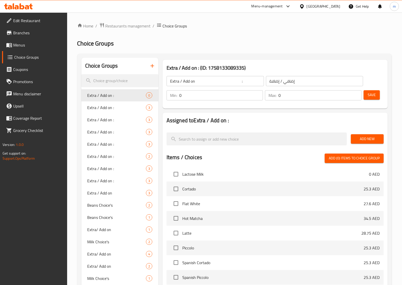
drag, startPoint x: 277, startPoint y: 94, endPoint x: 265, endPoint y: 95, distance: 12.0
click at [265, 95] on div "Max: 0 ​" at bounding box center [313, 95] width 96 height 10
type input "1"
click at [367, 138] on span "Add New" at bounding box center [367, 139] width 25 height 6
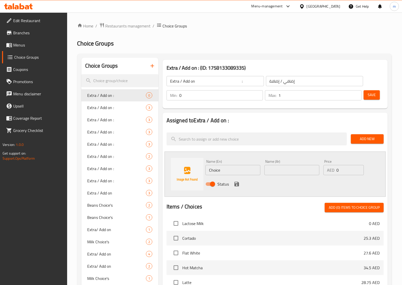
drag, startPoint x: 181, startPoint y: 171, endPoint x: 174, endPoint y: 172, distance: 6.1
click at [176, 172] on div "Name (En) Choice Name (En) Name (Ar) Name (Ar) Price AED 0 Price Status" at bounding box center [275, 174] width 221 height 45
type input "f"
type input "Fries"
click at [289, 171] on input "ب" at bounding box center [291, 170] width 55 height 10
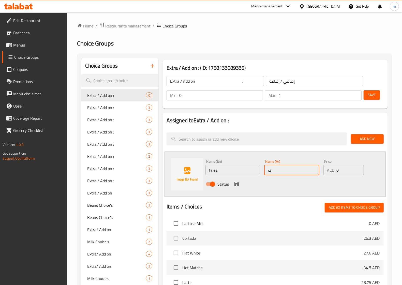
click at [289, 171] on input "ب" at bounding box center [291, 170] width 55 height 10
type input "بطاطس مقلية"
type input "10"
click at [238, 183] on icon "save" at bounding box center [236, 184] width 5 height 5
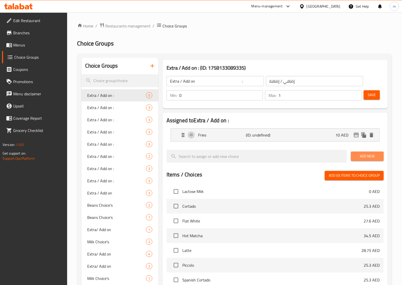
click at [367, 155] on span "Add New" at bounding box center [367, 156] width 25 height 6
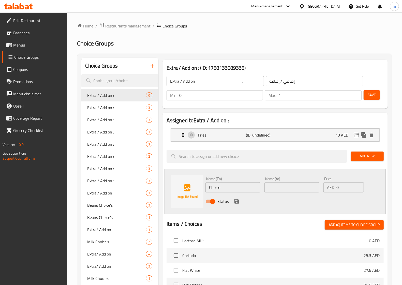
click at [220, 187] on input "Choice" at bounding box center [232, 187] width 55 height 10
drag, startPoint x: 228, startPoint y: 187, endPoint x: 200, endPoint y: 189, distance: 27.2
click at [200, 189] on div "Name (En) ؤ Name (En) Name (Ar) Name (Ar) Price AED 0 Price Status" at bounding box center [275, 191] width 221 height 45
type input "Cheese"
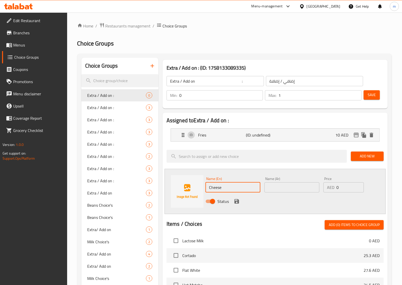
click at [275, 189] on input "text" at bounding box center [291, 187] width 55 height 10
type input "جبنة"
drag, startPoint x: 344, startPoint y: 189, endPoint x: 327, endPoint y: 189, distance: 16.8
click at [327, 189] on div "AED 0 Price" at bounding box center [343, 187] width 40 height 10
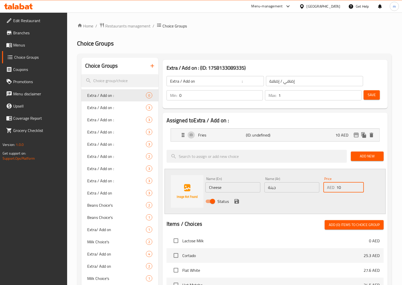
type input "10"
click at [237, 201] on icon "save" at bounding box center [236, 201] width 5 height 5
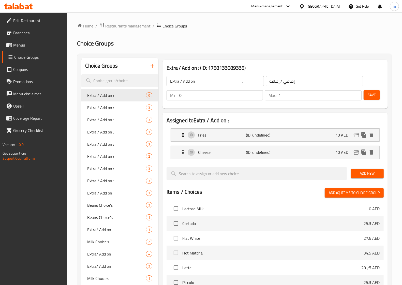
click at [368, 97] on span "Save" at bounding box center [372, 95] width 8 height 6
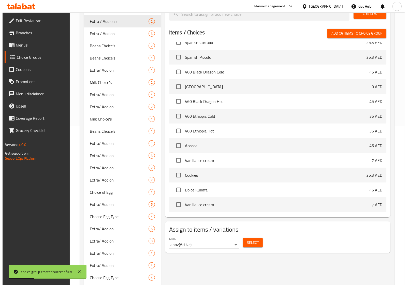
scroll to position [191, 0]
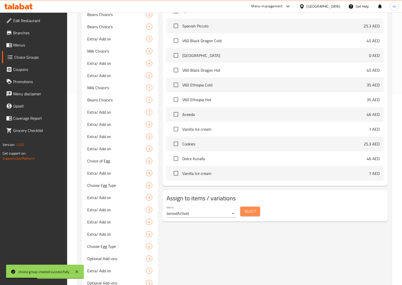
click at [252, 214] on span "Select" at bounding box center [250, 211] width 12 height 6
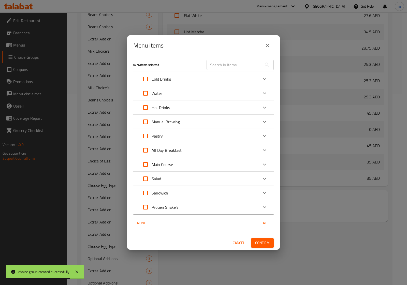
click at [263, 192] on icon "Expand" at bounding box center [264, 193] width 3 height 2
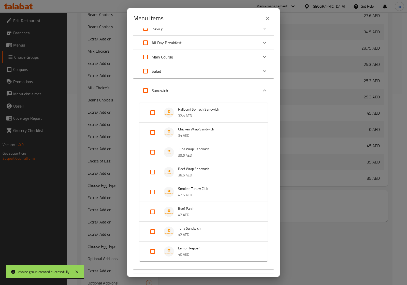
scroll to position [95, 0]
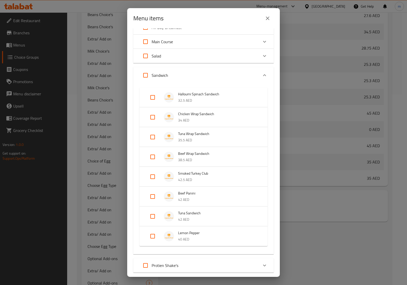
click at [198, 141] on p "35.5 AED" at bounding box center [217, 140] width 79 height 6
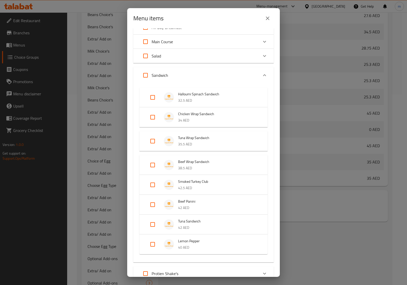
click at [154, 142] on input "Expand" at bounding box center [152, 141] width 12 height 12
checkbox input "true"
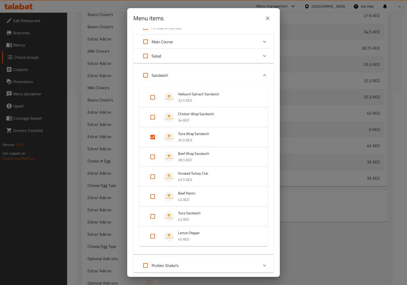
click at [153, 158] on input "Expand" at bounding box center [152, 157] width 12 height 12
checkbox input "true"
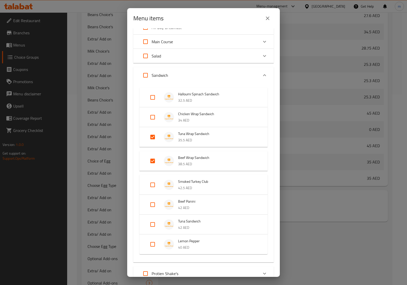
click at [153, 185] on input "Expand" at bounding box center [152, 185] width 12 height 12
checkbox input "true"
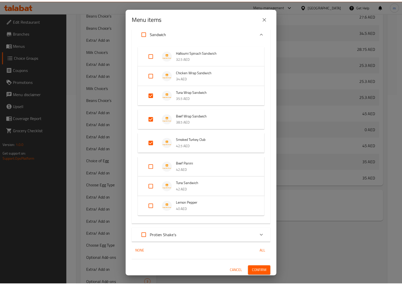
scroll to position [138, 0]
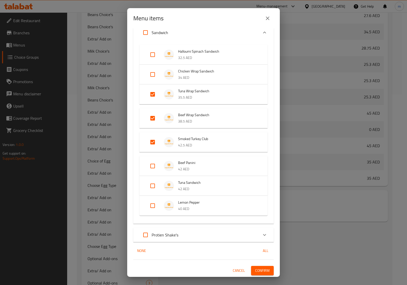
click at [263, 270] on span "Confirm" at bounding box center [262, 271] width 14 height 6
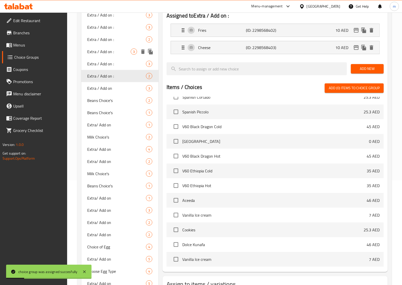
scroll to position [32, 0]
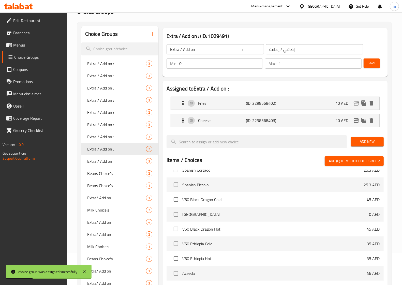
click at [154, 37] on icon "button" at bounding box center [152, 34] width 6 height 6
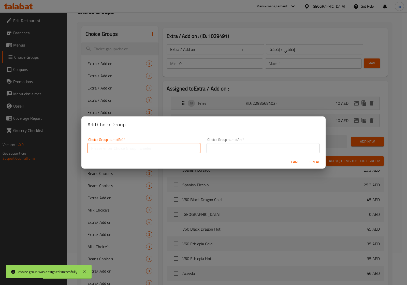
click at [148, 146] on input "text" at bounding box center [143, 148] width 113 height 10
type input "Extra / Add on :"
click at [214, 149] on input "text" at bounding box center [262, 148] width 113 height 10
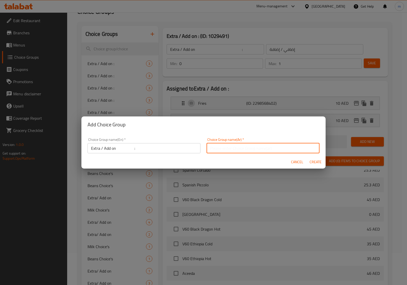
type input "إضافي / إضافة ::"
click at [311, 161] on span "Create" at bounding box center [315, 162] width 12 height 6
type input "Extra / Add on :"
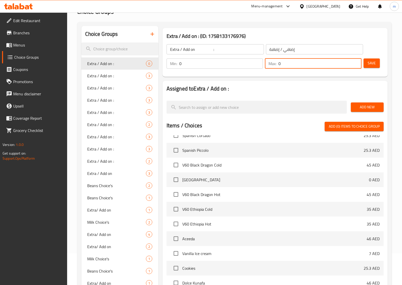
drag, startPoint x: 265, startPoint y: 63, endPoint x: 261, endPoint y: 63, distance: 4.3
click at [261, 63] on div "Min: 0 ​ Max: 0 ​" at bounding box center [264, 63] width 199 height 14
type input "1"
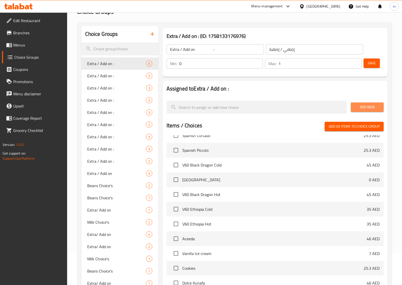
click at [363, 110] on span "Add New" at bounding box center [367, 107] width 25 height 6
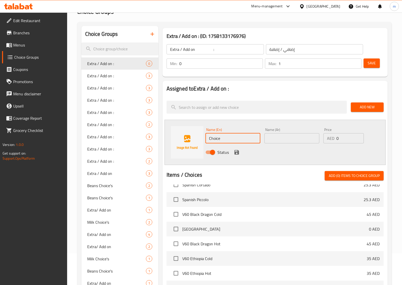
click at [182, 135] on div "Name (En) Choice Name (En) Name (Ar) Name (Ar) Price AED 0 Price Status" at bounding box center [275, 142] width 221 height 45
type input "Cheese"
click at [280, 137] on input "text" at bounding box center [291, 138] width 55 height 10
type input "جبنة"
drag, startPoint x: 338, startPoint y: 139, endPoint x: 331, endPoint y: 139, distance: 7.7
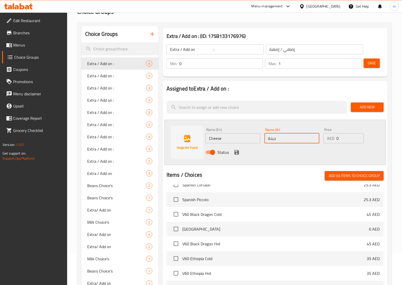
click at [331, 139] on div "AED 0 Price" at bounding box center [343, 138] width 40 height 10
type input "10"
click at [239, 154] on icon "save" at bounding box center [236, 152] width 5 height 5
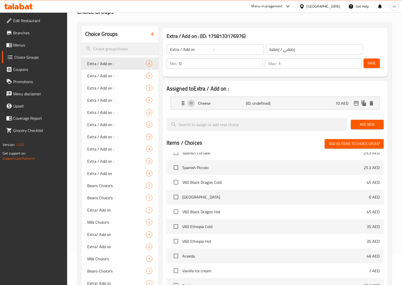
click at [370, 63] on span "Save" at bounding box center [372, 63] width 8 height 6
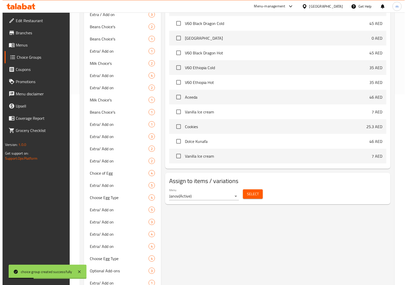
scroll to position [286, 0]
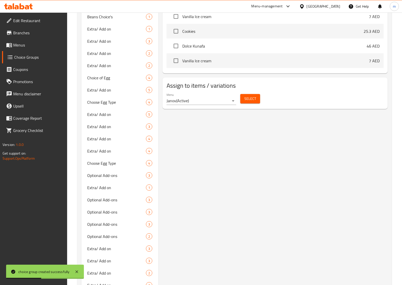
click at [248, 101] on span "Select" at bounding box center [250, 99] width 12 height 6
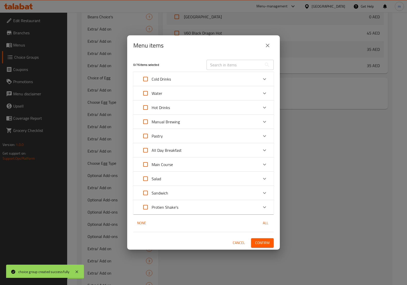
click at [268, 191] on div "Expand" at bounding box center [264, 193] width 12 height 12
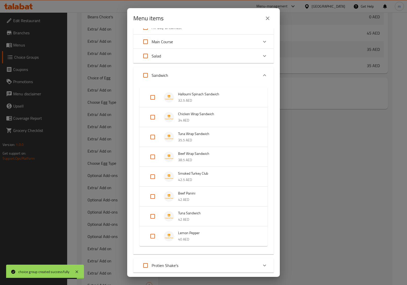
scroll to position [126, 0]
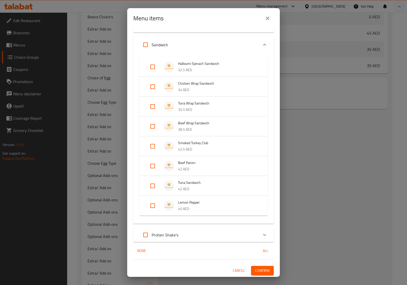
click at [154, 164] on input "Expand" at bounding box center [152, 166] width 12 height 12
checkbox input "true"
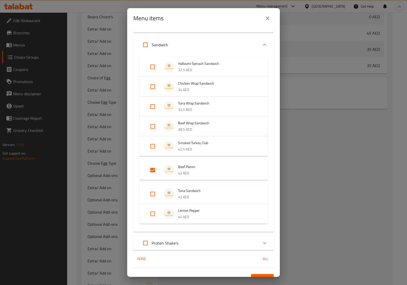
click at [153, 194] on input "Expand" at bounding box center [152, 194] width 12 height 12
checkbox input "true"
click at [153, 217] on input "Expand" at bounding box center [152, 218] width 12 height 12
checkbox input "true"
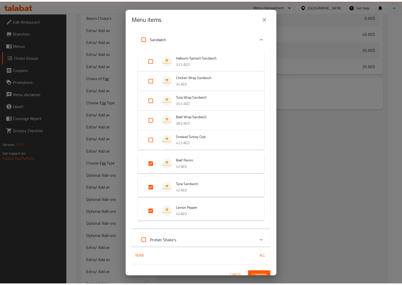
scroll to position [138, 0]
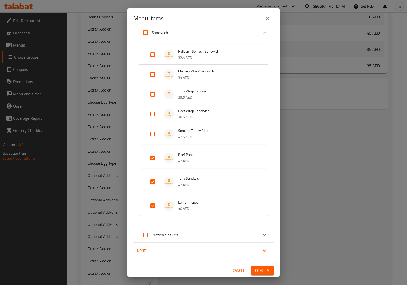
click at [263, 269] on span "Confirm" at bounding box center [262, 271] width 14 height 6
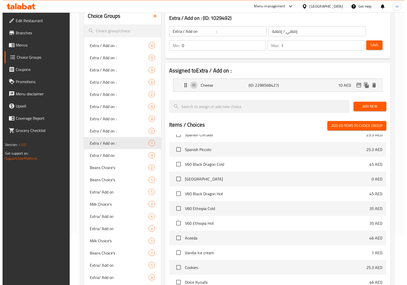
scroll to position [32, 0]
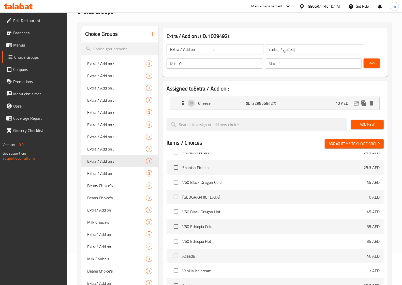
click at [155, 32] on icon "button" at bounding box center [152, 34] width 6 height 6
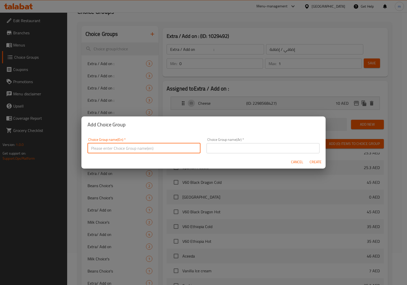
click at [145, 148] on input "text" at bounding box center [143, 148] width 113 height 10
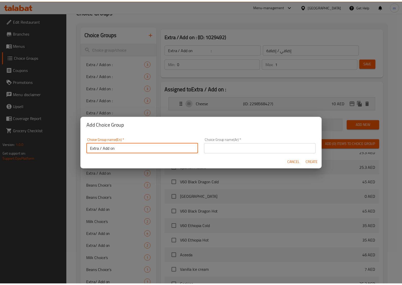
scroll to position [1, 0]
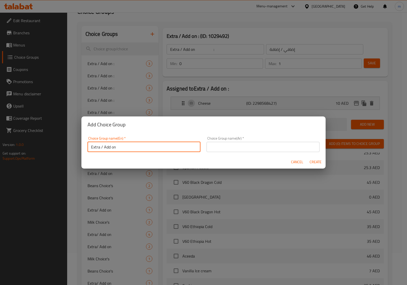
drag, startPoint x: 192, startPoint y: 149, endPoint x: 187, endPoint y: 149, distance: 5.1
click at [187, 149] on input "Extra / Add on :" at bounding box center [143, 147] width 113 height 10
click at [139, 149] on input "Extra / Add on" at bounding box center [143, 147] width 113 height 10
click at [121, 148] on input "Extra / Add on" at bounding box center [143, 147] width 113 height 10
type input "Extra / Add on :"
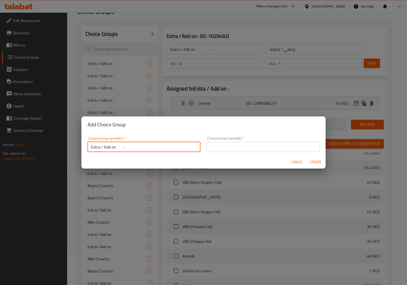
drag, startPoint x: 213, startPoint y: 144, endPoint x: 215, endPoint y: 148, distance: 4.4
click at [213, 144] on input "text" at bounding box center [262, 147] width 113 height 10
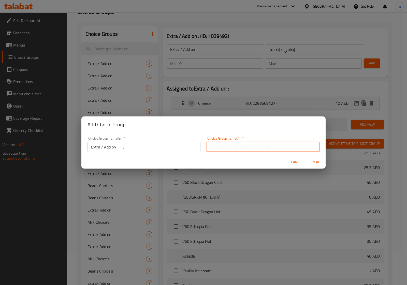
type input "إضافي / إضافة ::"
click at [315, 162] on span "Create" at bounding box center [315, 162] width 12 height 6
type input "Extra / Add on :"
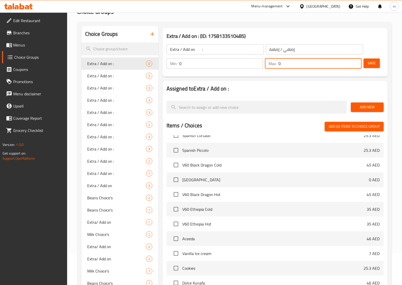
drag, startPoint x: 286, startPoint y: 64, endPoint x: 259, endPoint y: 65, distance: 27.5
click at [260, 65] on div "Min: 0 ​ Max: 0 ​" at bounding box center [264, 63] width 199 height 14
type input "1"
click at [370, 106] on span "Add New" at bounding box center [367, 107] width 25 height 6
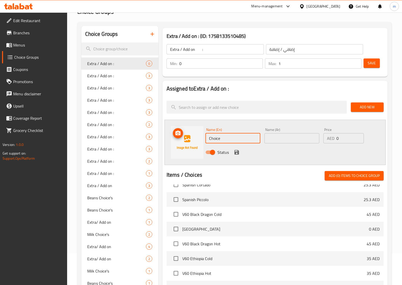
drag, startPoint x: 201, startPoint y: 137, endPoint x: 198, endPoint y: 137, distance: 3.6
click at [199, 137] on div "Name (En) Choice Name (En) Name (Ar) Name (Ar) Price AED 0 Price Status" at bounding box center [275, 142] width 221 height 45
type input "Chicken"
type input "دجاج"
type input "10"
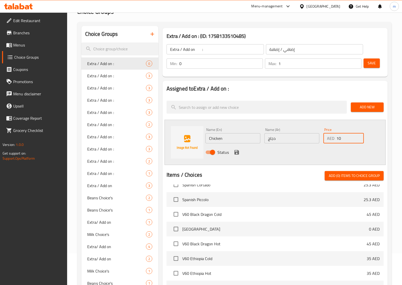
click at [239, 154] on icon "save" at bounding box center [236, 152] width 5 height 5
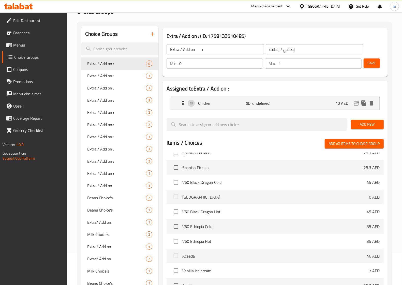
click at [362, 125] on span "Add New" at bounding box center [367, 124] width 25 height 6
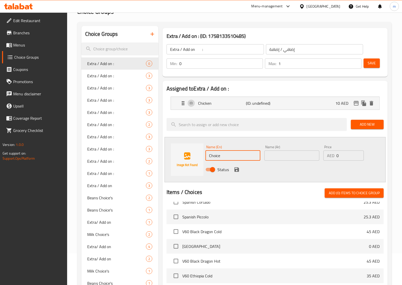
drag, startPoint x: 220, startPoint y: 157, endPoint x: 193, endPoint y: 158, distance: 27.7
click at [194, 158] on div "Name (En) Choice Name (En) Name (Ar) Name (Ar) Price AED 0 Price Status" at bounding box center [275, 159] width 221 height 45
type input "Extra Rice"
click at [283, 156] on input "text" at bounding box center [291, 156] width 55 height 10
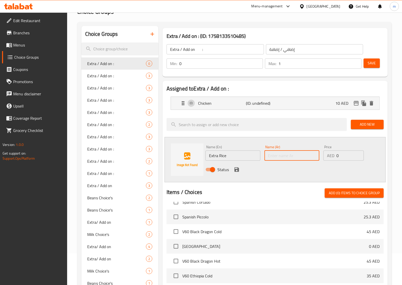
type input "أرز إضافي"
drag, startPoint x: 342, startPoint y: 155, endPoint x: 321, endPoint y: 156, distance: 21.1
click at [322, 156] on div "Price AED 0 Price" at bounding box center [343, 153] width 44 height 20
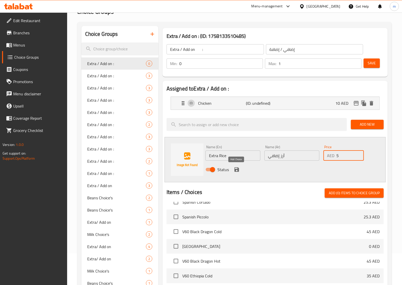
type input "5"
click at [237, 170] on icon "save" at bounding box center [236, 169] width 5 height 5
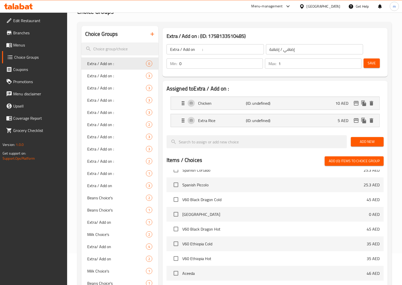
click at [373, 64] on span "Save" at bounding box center [372, 63] width 8 height 6
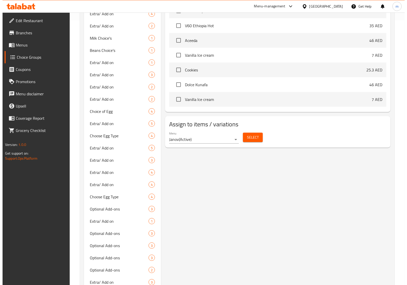
scroll to position [320, 0]
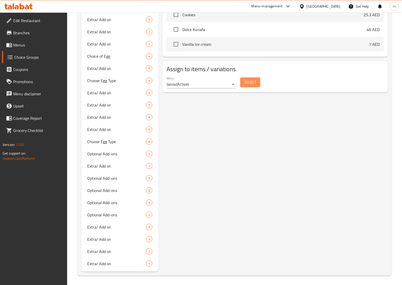
click at [247, 81] on span "Select" at bounding box center [250, 82] width 12 height 6
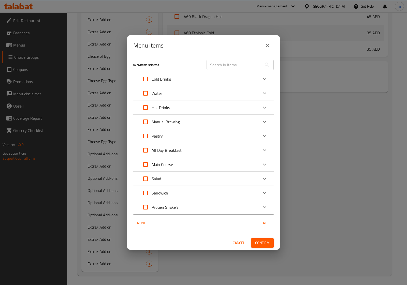
click at [266, 164] on icon "Expand" at bounding box center [264, 164] width 6 height 6
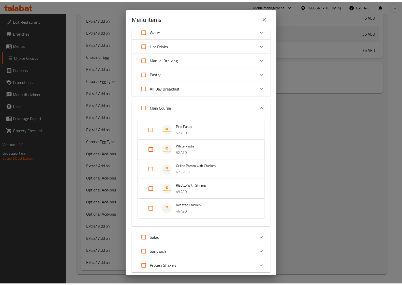
scroll to position [66, 0]
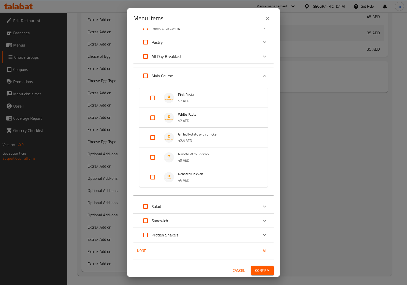
click at [153, 177] on input "Expand" at bounding box center [152, 177] width 12 height 12
checkbox input "true"
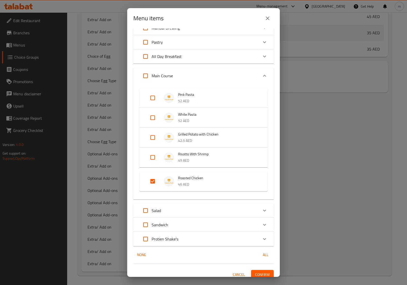
click at [257, 275] on span "Confirm" at bounding box center [262, 275] width 14 height 6
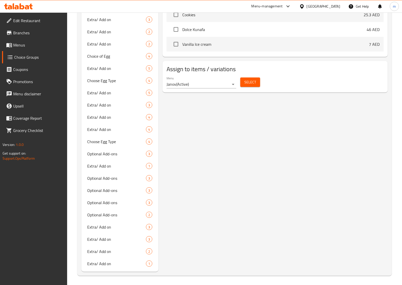
click at [37, 47] on span "Menus" at bounding box center [38, 45] width 50 height 6
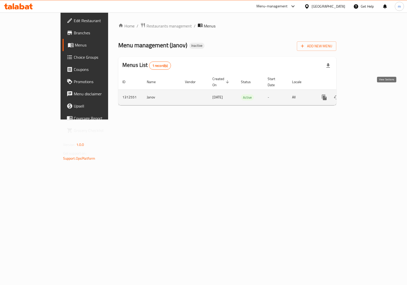
click at [364, 94] on icon "enhanced table" at bounding box center [361, 97] width 6 height 6
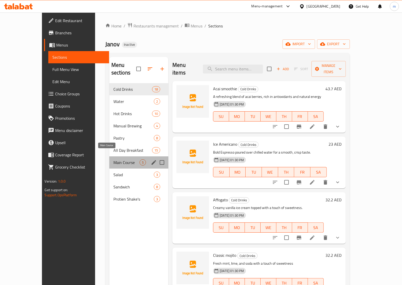
click at [113, 159] on span "Main Course" at bounding box center [126, 162] width 26 height 6
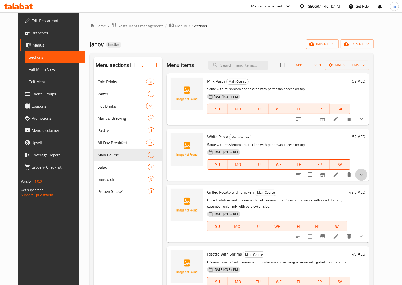
click at [367, 173] on button "show more" at bounding box center [361, 175] width 12 height 12
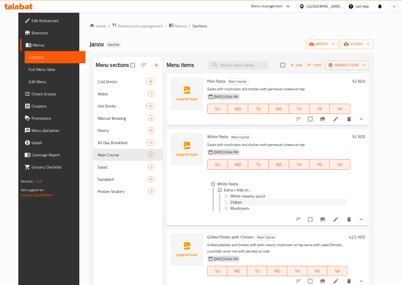
click at [234, 202] on span "Chiken" at bounding box center [236, 202] width 12 height 6
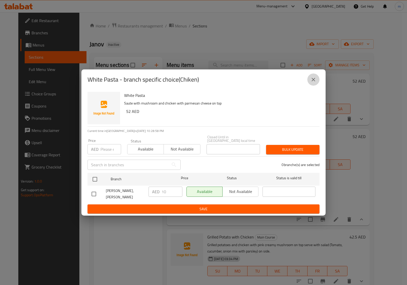
click at [310, 80] on icon "close" at bounding box center [313, 80] width 6 height 6
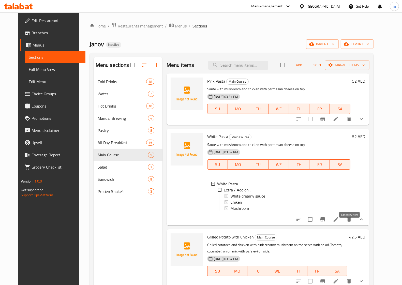
click at [338, 222] on icon at bounding box center [336, 219] width 5 height 5
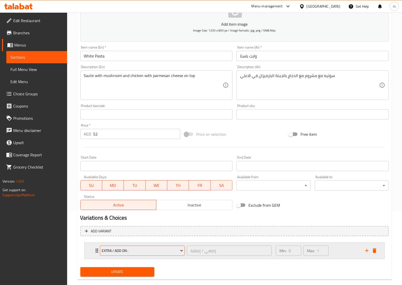
scroll to position [82, 0]
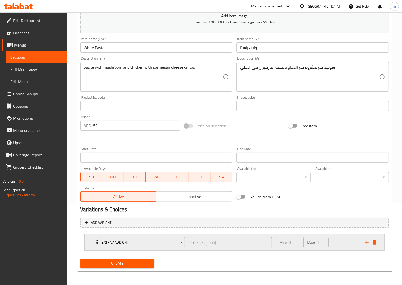
click at [96, 241] on icon "Expand" at bounding box center [97, 242] width 6 height 6
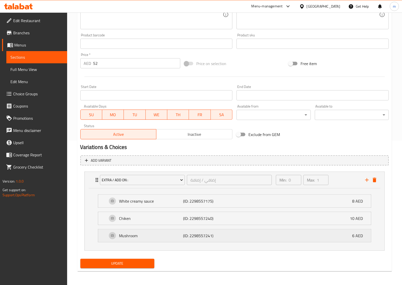
scroll to position [145, 0]
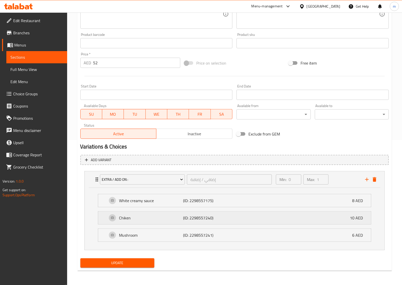
click at [126, 221] on div "Chiken (ID: 2298557240) 10 AED" at bounding box center [236, 218] width 258 height 13
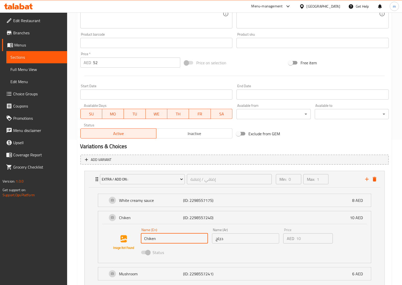
click at [150, 239] on input "Chiken" at bounding box center [174, 238] width 67 height 10
click at [149, 239] on input "Chiken" at bounding box center [174, 238] width 67 height 10
click at [149, 238] on input "Chiken" at bounding box center [174, 238] width 67 height 10
click at [150, 238] on input "Chiken" at bounding box center [174, 238] width 67 height 10
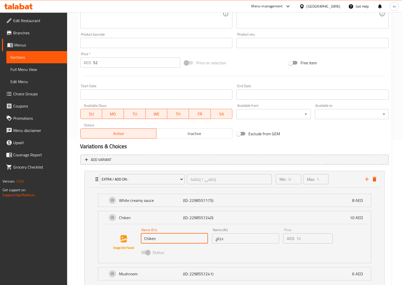
click at [149, 238] on input "Chiken" at bounding box center [174, 238] width 67 height 10
click at [149, 239] on input "Chiken" at bounding box center [174, 238] width 67 height 10
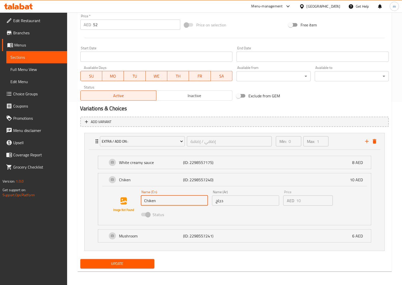
scroll to position [184, 0]
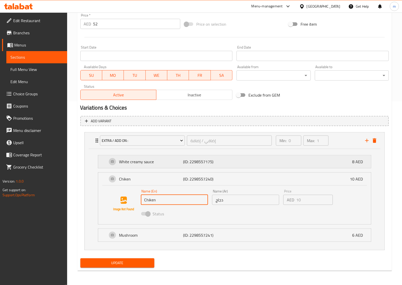
click at [133, 162] on p "White creamy sauce" at bounding box center [151, 162] width 64 height 6
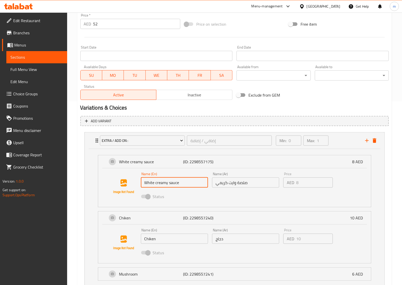
click at [164, 187] on input "White creamy sauce" at bounding box center [174, 182] width 67 height 10
click at [375, 143] on icon "delete" at bounding box center [375, 141] width 6 height 6
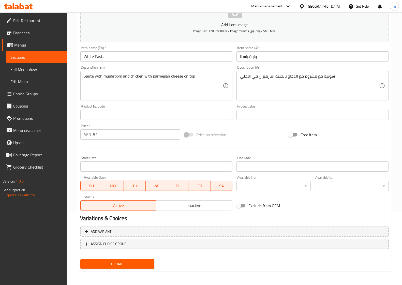
click at [114, 261] on span "Update" at bounding box center [117, 264] width 66 height 6
click at [22, 94] on span "Choice Groups" at bounding box center [38, 94] width 50 height 6
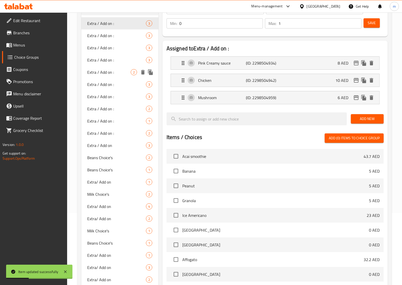
scroll to position [40, 0]
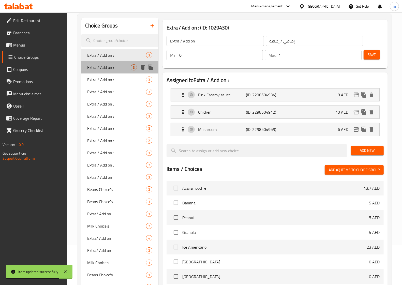
click at [108, 67] on span "Extra / Add on :" at bounding box center [108, 67] width 43 height 6
type input "Extra / Add on :"
type input "إضافي / إضافة : :"
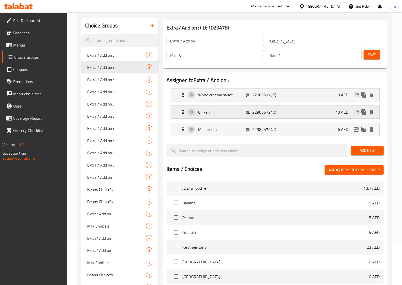
click at [208, 113] on p "Chiken" at bounding box center [222, 112] width 48 height 6
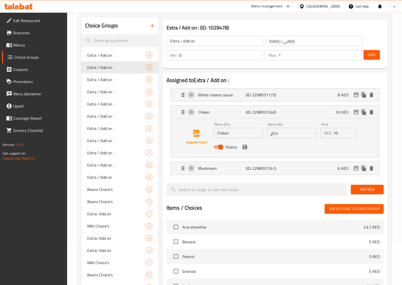
click at [223, 133] on input "Chiken" at bounding box center [238, 133] width 49 height 10
type input "Chicken"
click at [368, 53] on span "Save" at bounding box center [372, 55] width 8 height 6
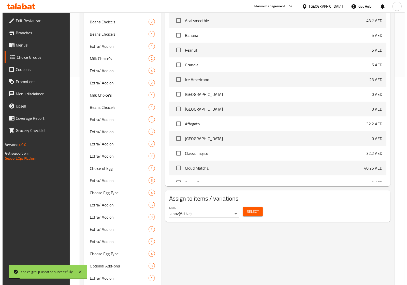
scroll to position [231, 0]
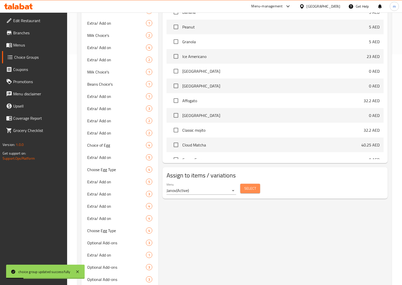
click at [248, 191] on span "Select" at bounding box center [250, 188] width 12 height 6
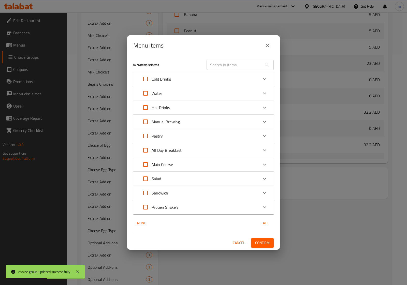
click at [169, 162] on p "Main Course" at bounding box center [162, 164] width 21 height 6
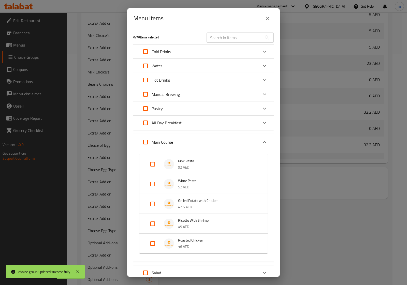
click at [153, 180] on input "Expand" at bounding box center [152, 184] width 12 height 12
checkbox input "true"
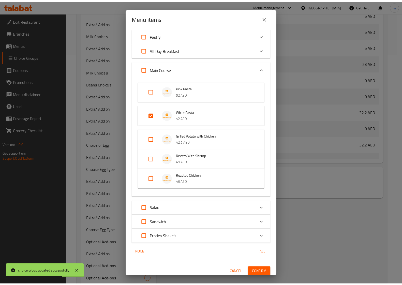
scroll to position [75, 0]
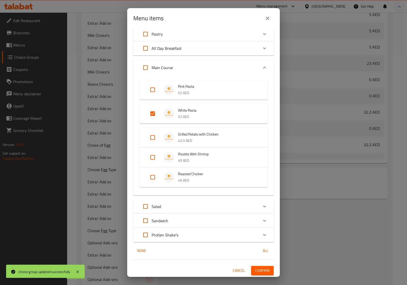
click at [256, 268] on span "Confirm" at bounding box center [262, 271] width 14 height 6
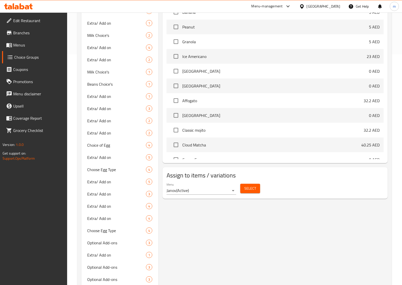
click at [31, 44] on span "Menus" at bounding box center [38, 45] width 50 height 6
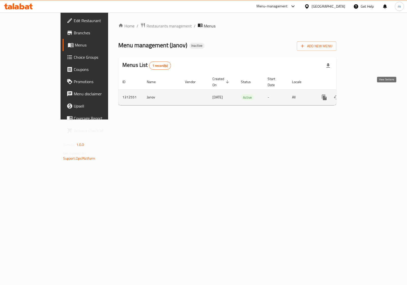
click at [364, 94] on icon "enhanced table" at bounding box center [361, 97] width 6 height 6
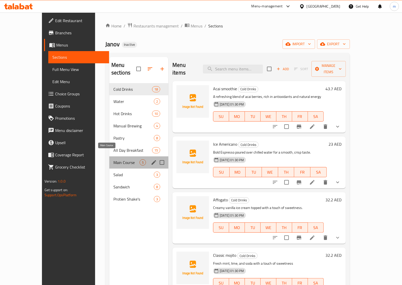
click at [113, 159] on span "Main Course" at bounding box center [126, 162] width 26 height 6
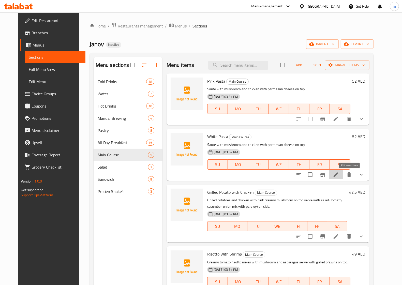
click at [339, 177] on icon at bounding box center [336, 175] width 6 height 6
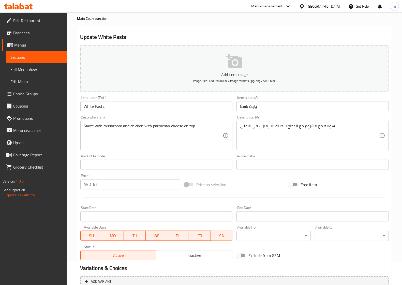
scroll to position [82, 0]
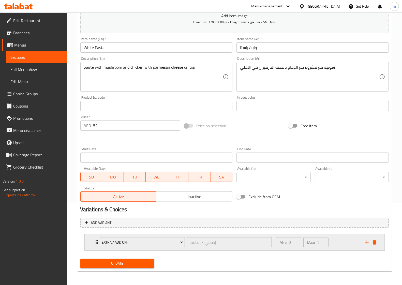
click at [96, 241] on icon "Expand" at bounding box center [97, 242] width 6 height 6
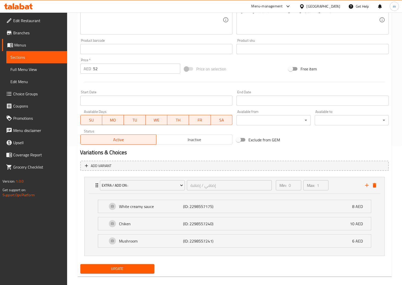
scroll to position [145, 0]
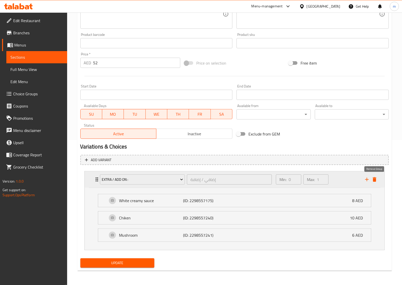
click at [376, 178] on icon "delete" at bounding box center [375, 179] width 4 height 5
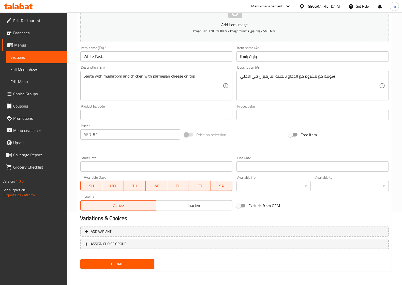
click at [109, 266] on button "Update" at bounding box center [117, 263] width 74 height 9
click at [30, 91] on span "Choice Groups" at bounding box center [38, 94] width 50 height 6
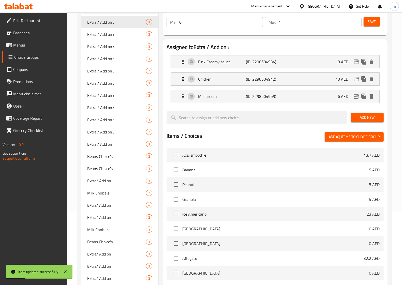
scroll to position [72, 0]
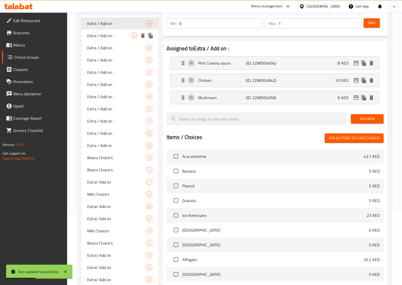
click at [103, 37] on span "Extra / Add on :" at bounding box center [108, 36] width 43 height 6
type input "Extra / Add on :"
type input "إضافي / إضافة : :"
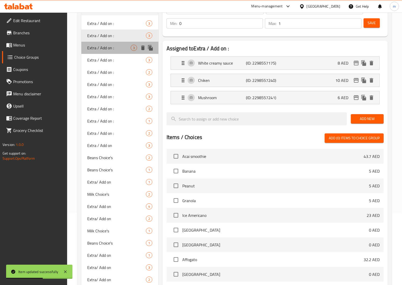
click at [105, 45] on span "Extra / Add on :" at bounding box center [108, 48] width 43 height 6
type input "Extra / Add on :"
type input "إضافي / إضافة ::"
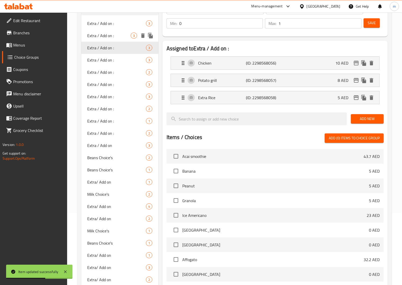
click at [106, 34] on span "Extra / Add on :" at bounding box center [108, 36] width 43 height 6
type input "Extra / Add on :"
type input "إضافي / إضافة : :"
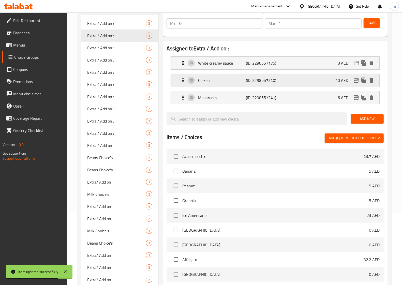
click at [206, 80] on p "Chiken" at bounding box center [222, 80] width 48 height 6
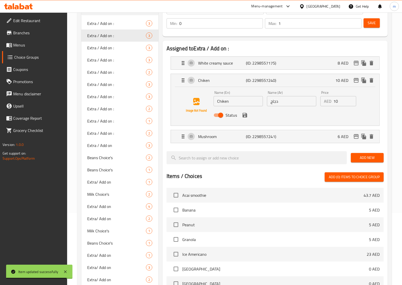
click at [222, 100] on input "Chiken" at bounding box center [238, 101] width 49 height 10
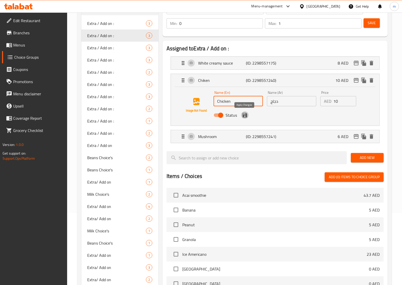
click at [246, 115] on icon "save" at bounding box center [245, 115] width 5 height 5
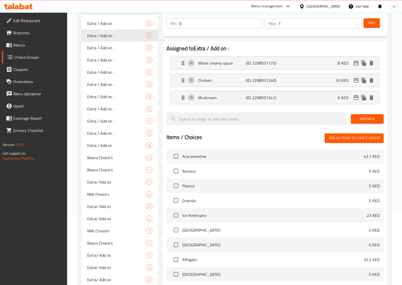
type input "Chicken"
click at [372, 24] on span "Save" at bounding box center [372, 23] width 8 height 6
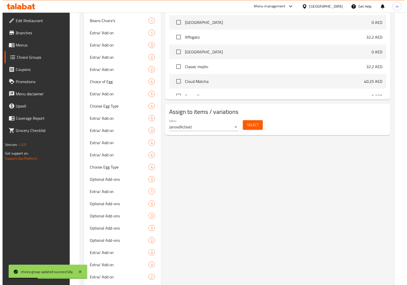
scroll to position [320, 0]
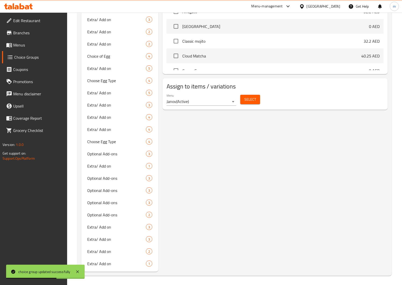
click at [253, 99] on span "Select" at bounding box center [250, 99] width 12 height 6
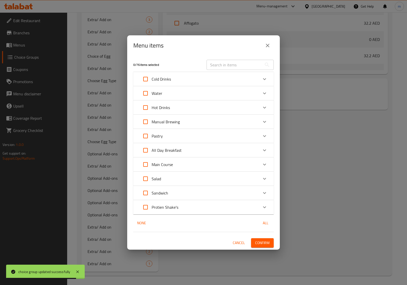
click at [167, 165] on p "Main Course" at bounding box center [162, 164] width 21 height 6
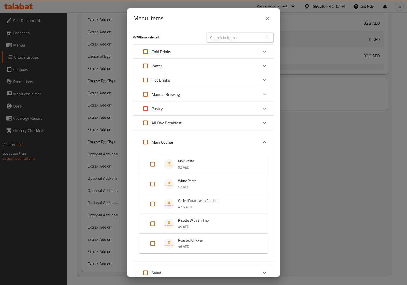
click at [156, 184] on input "Expand" at bounding box center [152, 184] width 12 height 12
checkbox input "true"
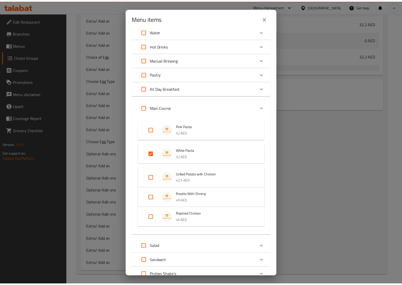
scroll to position [75, 0]
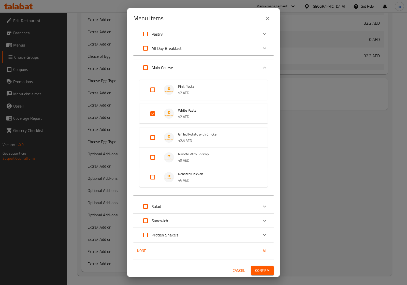
click at [259, 268] on span "Confirm" at bounding box center [262, 271] width 14 height 6
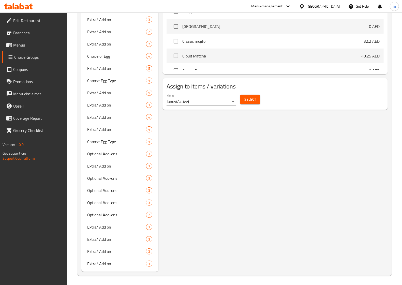
click at [32, 48] on link "Menus" at bounding box center [34, 45] width 65 height 12
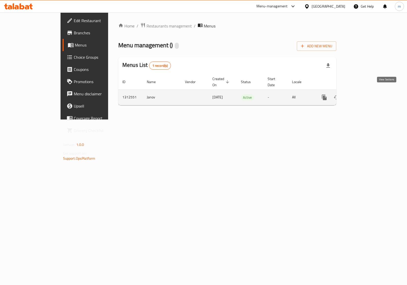
click at [364, 94] on icon "enhanced table" at bounding box center [361, 97] width 6 height 6
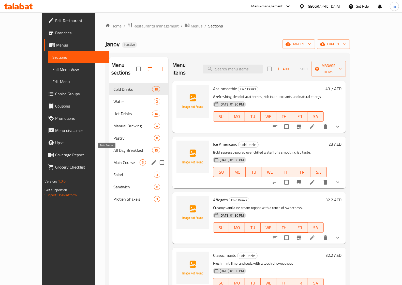
click at [113, 159] on span "Main Course" at bounding box center [126, 162] width 26 height 6
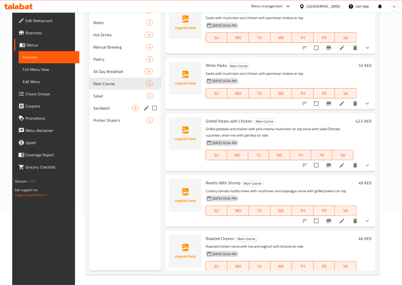
click at [98, 109] on span "Sandwich" at bounding box center [112, 108] width 39 height 6
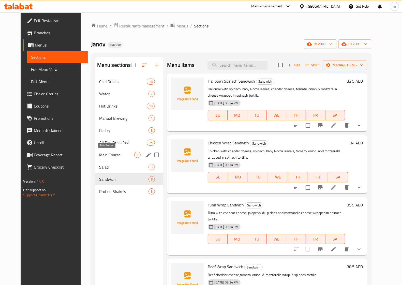
click at [101, 156] on span "Main Course" at bounding box center [116, 155] width 35 height 6
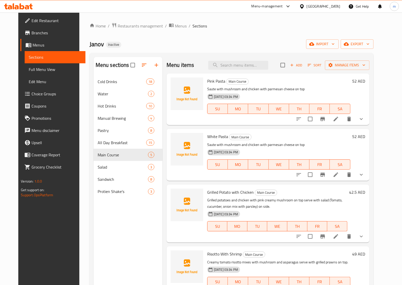
click at [339, 236] on icon at bounding box center [336, 236] width 6 height 6
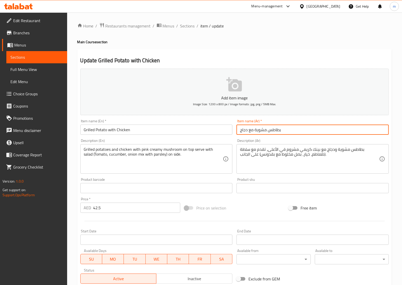
click at [270, 132] on input "بطاطس مشوية مع دجاج" at bounding box center [312, 130] width 152 height 10
type input "بطاطا مشوية مع دجاج"
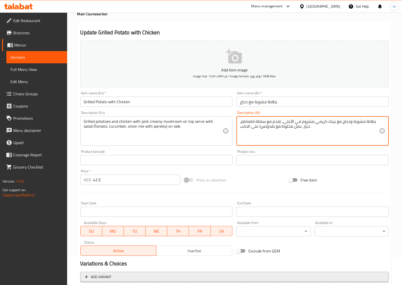
scroll to position [82, 0]
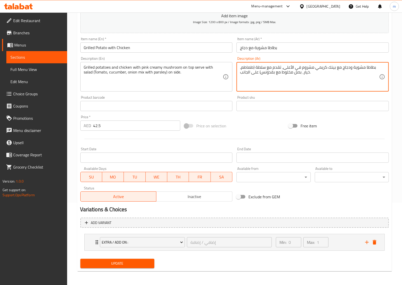
type textarea "بطاطا مشوية ودجاج مع بينك كريمي مشروم في الأعلى، تقدم مع سلطة (طماطم، خيار، بصل…"
click at [117, 263] on span "Update" at bounding box center [117, 263] width 66 height 6
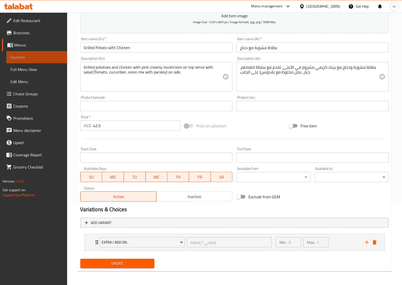
click at [39, 58] on span "Sections" at bounding box center [36, 57] width 53 height 6
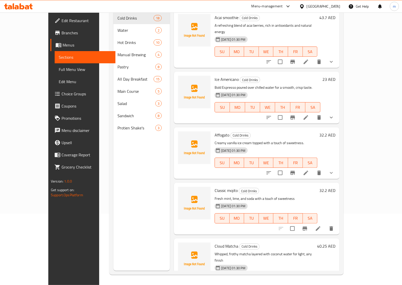
scroll to position [71, 0]
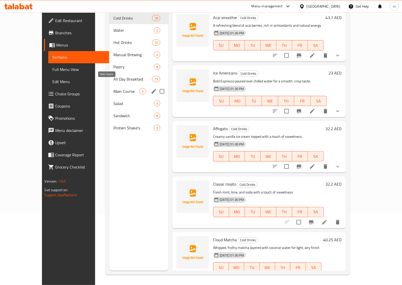
click at [113, 88] on span "Main Course" at bounding box center [126, 91] width 26 height 6
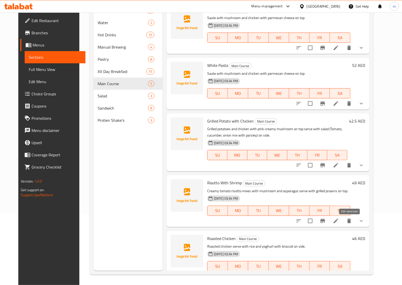
click at [339, 220] on icon at bounding box center [336, 221] width 6 height 6
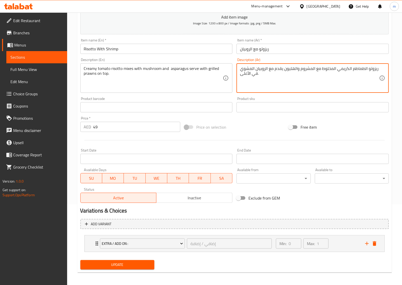
scroll to position [82, 0]
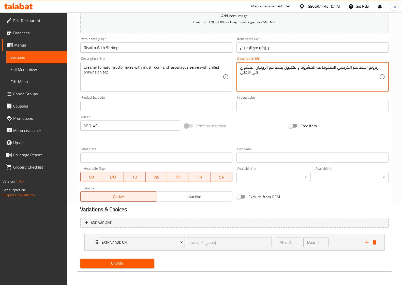
type textarea "ريزوتو الطماطم الكريمي المخلوط مع المشروم والهليون يقدم مع الروبيان المشوي في ا…"
click at [137, 265] on span "Update" at bounding box center [117, 263] width 66 height 6
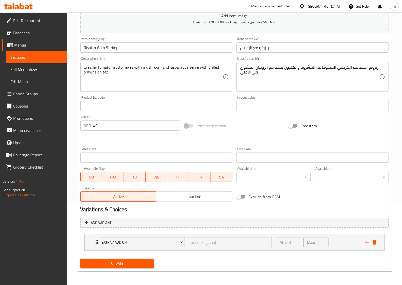
click at [37, 62] on link "Sections" at bounding box center [36, 57] width 61 height 12
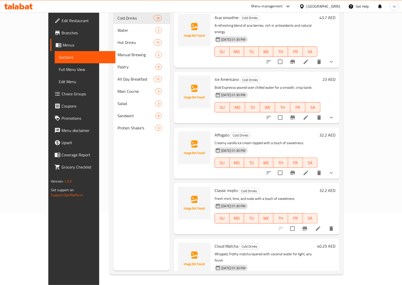
scroll to position [71, 0]
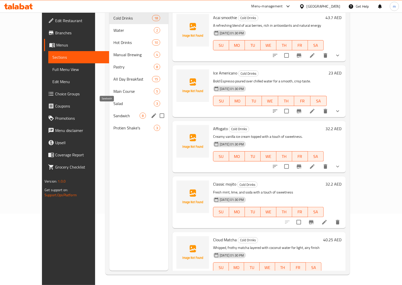
click at [113, 113] on span "Sandwich" at bounding box center [126, 116] width 26 height 6
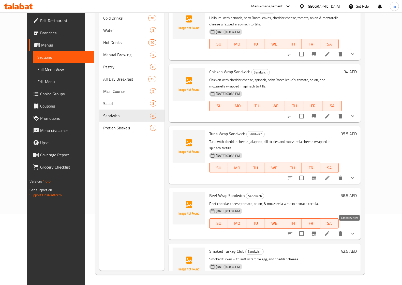
click at [330, 231] on icon at bounding box center [327, 233] width 5 height 5
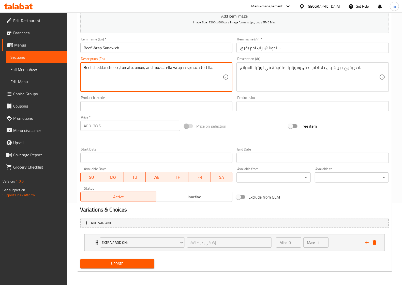
scroll to position [82, 0]
type textarea "Beef cheddar cheese,tomato, onion, and mozzarella wrap in spinach tortilla."
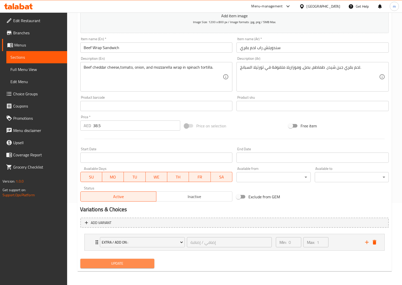
click at [109, 260] on span "Update" at bounding box center [117, 263] width 66 height 6
click at [28, 55] on span "Sections" at bounding box center [36, 57] width 53 height 6
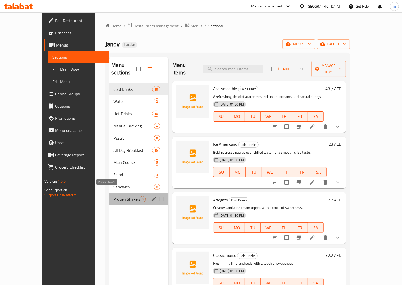
click at [113, 196] on span "Protien Shake's" at bounding box center [126, 199] width 26 height 6
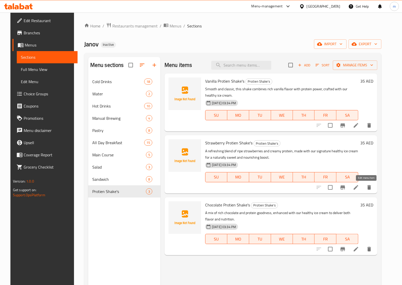
click at [359, 187] on icon at bounding box center [356, 187] width 6 height 6
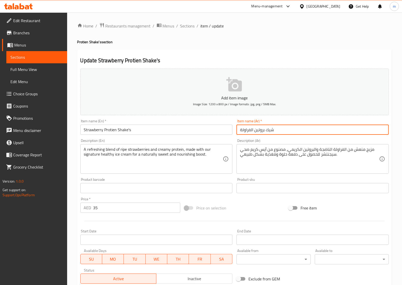
click at [254, 131] on input "شيك بروتين الفراولة" at bounding box center [312, 130] width 152 height 10
click at [254, 130] on input "شيك بروتين الفراولة" at bounding box center [312, 130] width 152 height 10
click at [251, 131] on input "شيك بروتين الفراولة" at bounding box center [312, 130] width 152 height 10
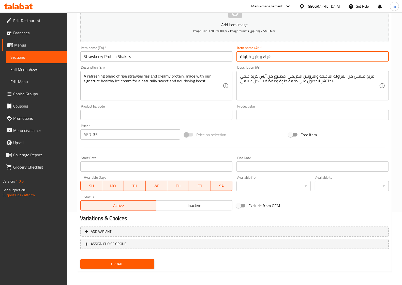
type input "شيك بروتين فراولة"
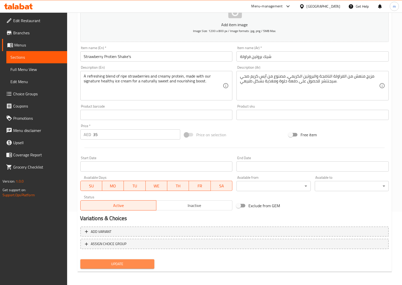
click at [137, 263] on span "Update" at bounding box center [117, 264] width 66 height 6
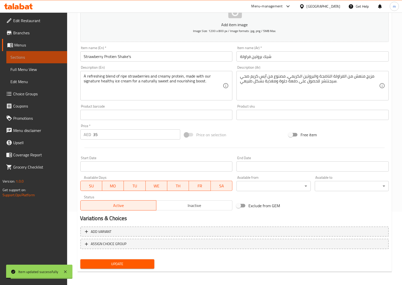
click at [35, 55] on span "Sections" at bounding box center [36, 57] width 53 height 6
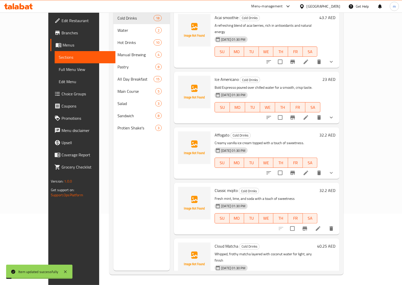
scroll to position [71, 0]
click at [59, 55] on span "Sections" at bounding box center [85, 57] width 53 height 6
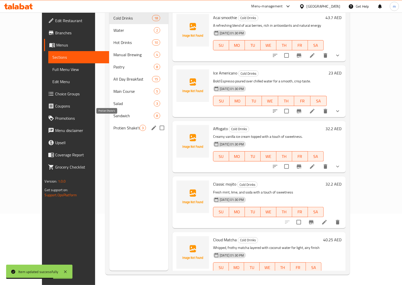
click at [113, 125] on span "Protien Shake's" at bounding box center [126, 128] width 26 height 6
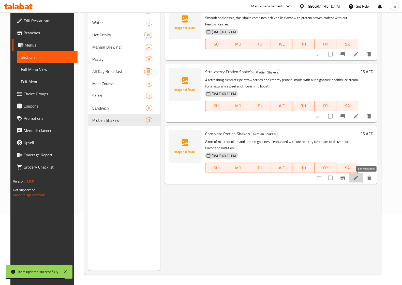
click at [358, 177] on icon at bounding box center [356, 178] width 5 height 5
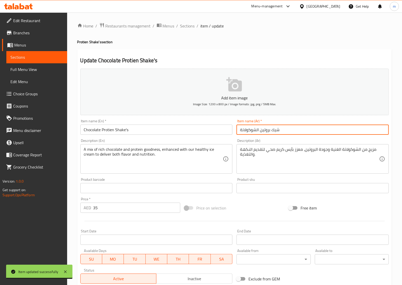
drag, startPoint x: 280, startPoint y: 129, endPoint x: 198, endPoint y: 129, distance: 82.6
click at [198, 129] on div "Add item image Image Size: 1200 x 800 px / Image formats: jpg, png / 5MB Max. I…" at bounding box center [234, 176] width 313 height 219
type input "f"
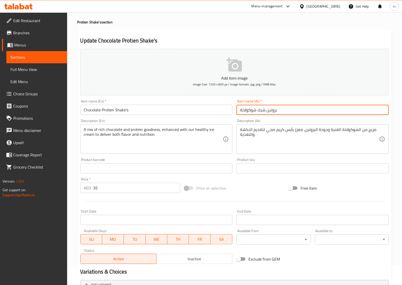
scroll to position [73, 0]
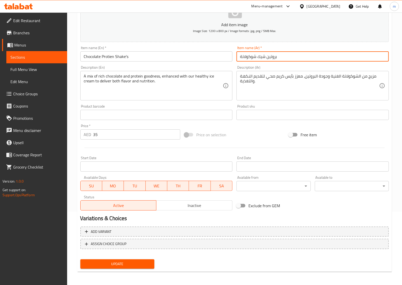
type input "بروتين شيك شوكولاتة"
click at [136, 263] on span "Update" at bounding box center [117, 264] width 66 height 6
click at [22, 28] on link "Branches" at bounding box center [34, 33] width 65 height 12
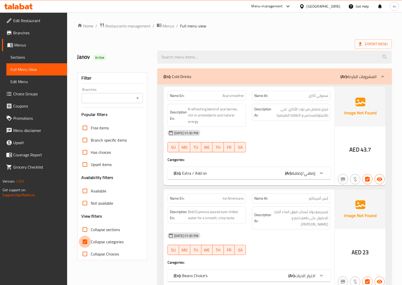
click at [87, 242] on input "Collapse categories" at bounding box center [85, 242] width 12 height 12
checkbox input "false"
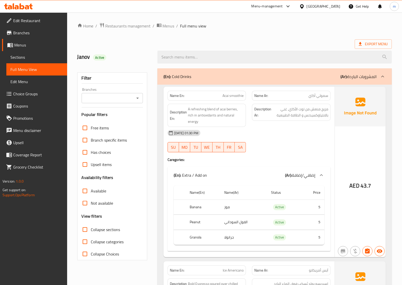
click at [383, 75] on icon at bounding box center [383, 76] width 6 height 6
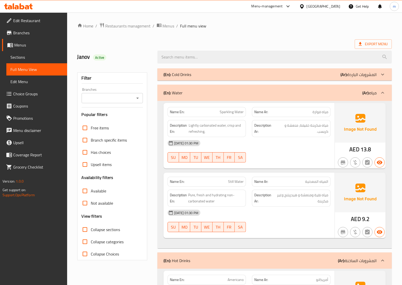
click at [386, 92] on icon at bounding box center [383, 93] width 6 height 6
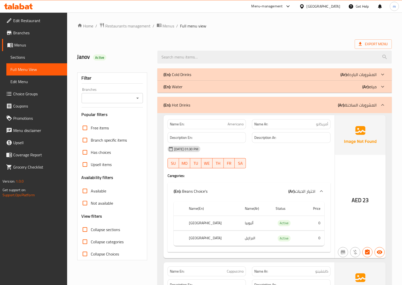
click at [386, 107] on icon at bounding box center [383, 105] width 6 height 6
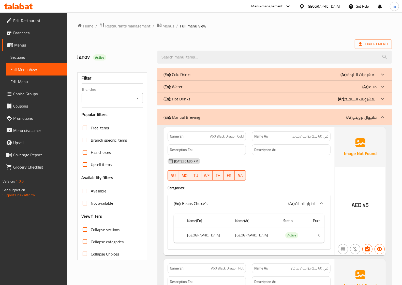
click at [386, 114] on div at bounding box center [383, 117] width 12 height 12
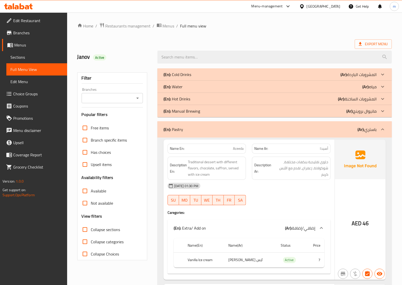
click at [386, 130] on icon at bounding box center [383, 129] width 6 height 6
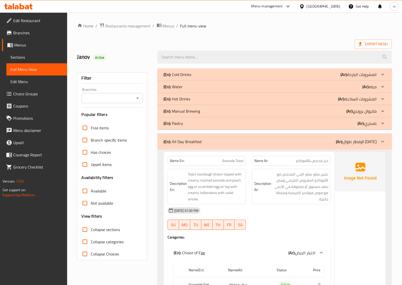
click at [384, 141] on icon at bounding box center [383, 142] width 6 height 6
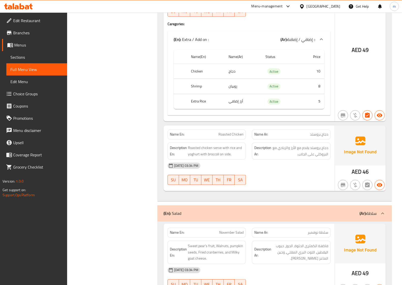
scroll to position [699, 0]
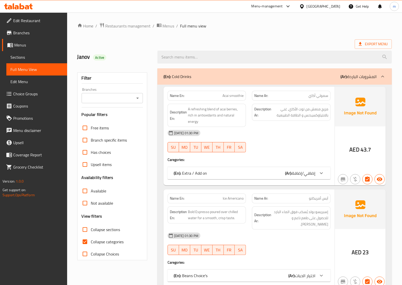
click at [382, 75] on icon at bounding box center [383, 76] width 6 height 6
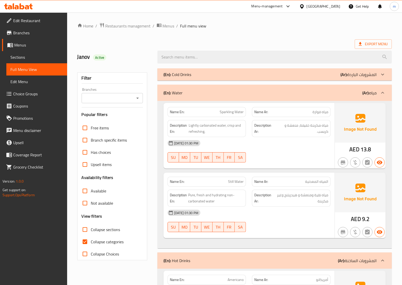
click at [383, 93] on icon at bounding box center [382, 93] width 3 height 2
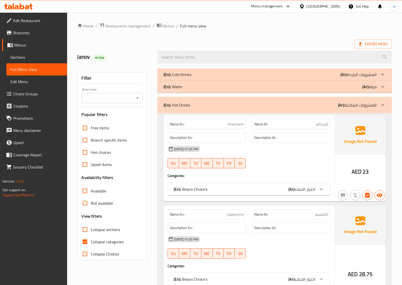
click at [383, 105] on icon at bounding box center [382, 105] width 3 height 2
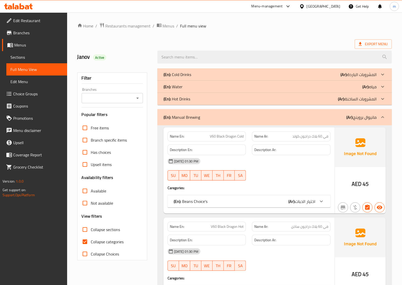
click at [384, 117] on icon at bounding box center [383, 117] width 6 height 6
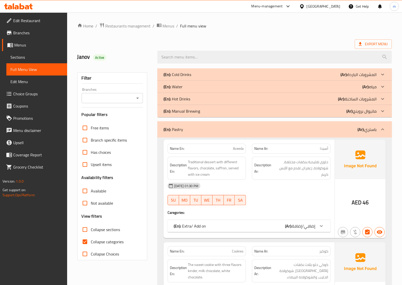
click at [383, 130] on icon at bounding box center [383, 129] width 6 height 6
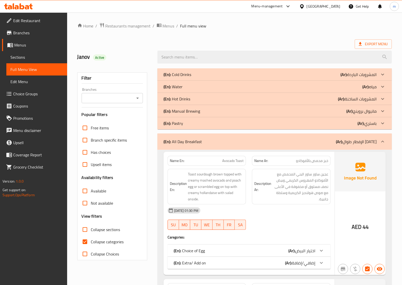
click at [382, 140] on icon at bounding box center [383, 142] width 6 height 6
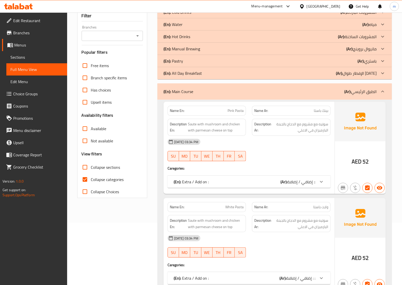
scroll to position [64, 0]
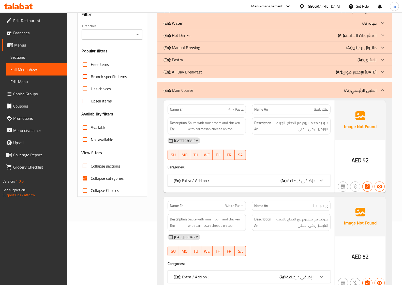
click at [84, 180] on input "Collapse categories" at bounding box center [85, 178] width 12 height 12
checkbox input "false"
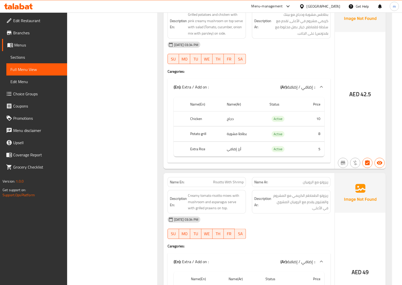
scroll to position [451, 0]
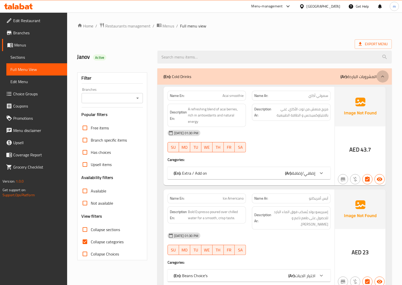
click at [382, 77] on icon at bounding box center [382, 77] width 3 height 2
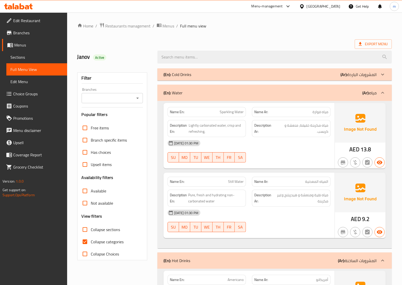
click at [384, 94] on icon at bounding box center [383, 93] width 6 height 6
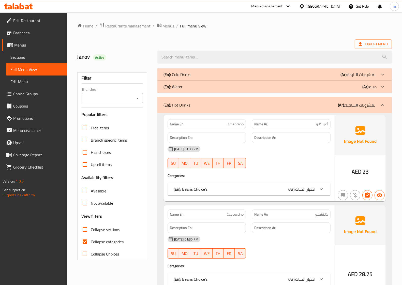
click at [383, 103] on icon at bounding box center [383, 105] width 6 height 6
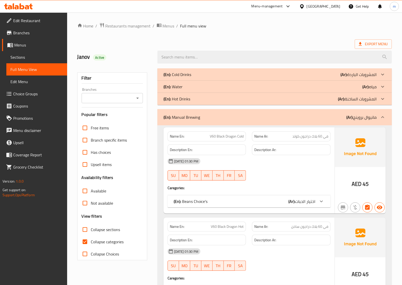
drag, startPoint x: 383, startPoint y: 116, endPoint x: 376, endPoint y: 116, distance: 7.6
click at [383, 116] on icon at bounding box center [383, 117] width 6 height 6
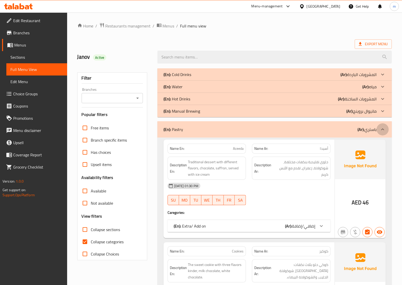
click at [382, 131] on icon at bounding box center [383, 129] width 6 height 6
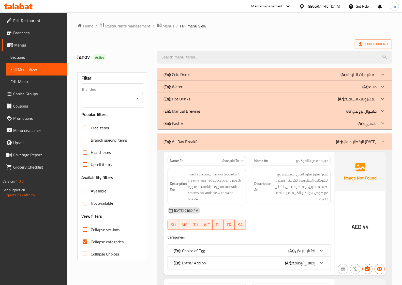
click at [384, 140] on icon at bounding box center [383, 142] width 6 height 6
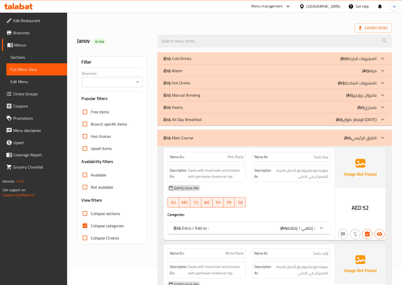
scroll to position [32, 0]
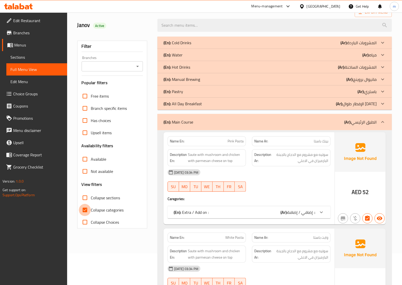
click at [83, 210] on input "Collapse categories" at bounding box center [85, 210] width 12 height 12
checkbox input "false"
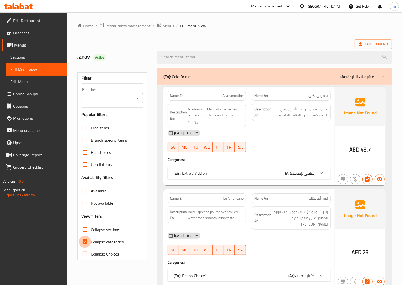
click at [86, 241] on input "Collapse categories" at bounding box center [85, 242] width 12 height 12
checkbox input "false"
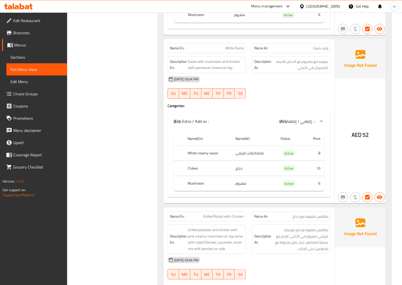
scroll to position [10047, 0]
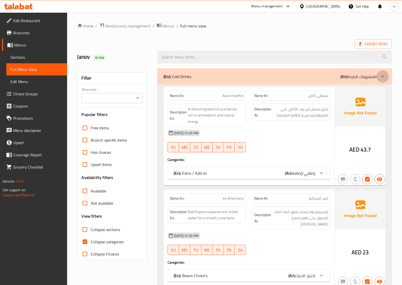
click at [384, 80] on div at bounding box center [383, 76] width 12 height 12
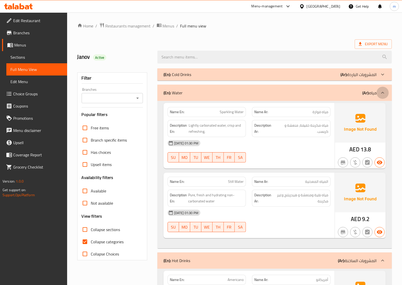
click at [383, 91] on icon at bounding box center [383, 93] width 6 height 6
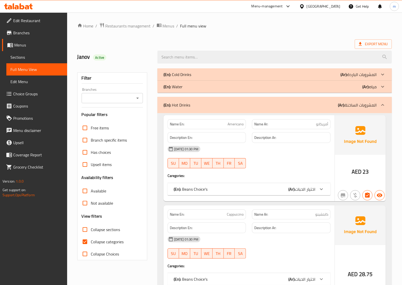
click at [383, 103] on icon at bounding box center [383, 105] width 6 height 6
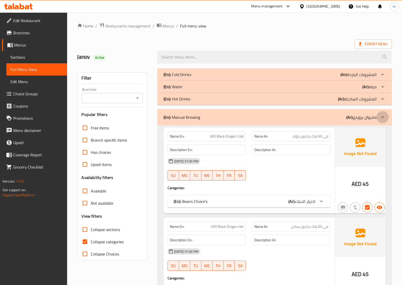
click at [386, 117] on div at bounding box center [383, 117] width 12 height 12
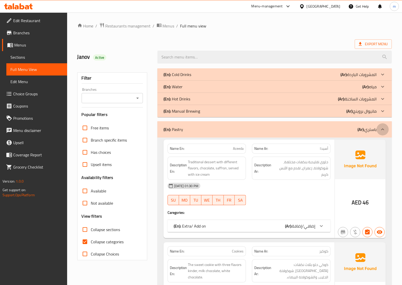
click at [383, 132] on icon at bounding box center [383, 129] width 6 height 6
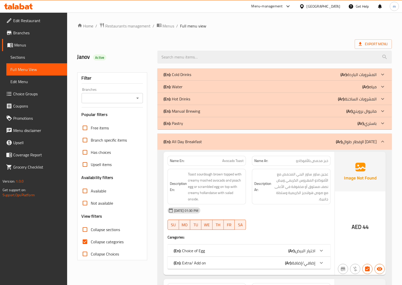
click at [383, 143] on icon at bounding box center [383, 142] width 6 height 6
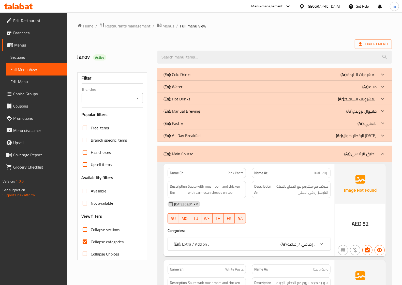
click at [85, 242] on input "Collapse categories" at bounding box center [85, 242] width 12 height 12
checkbox input "false"
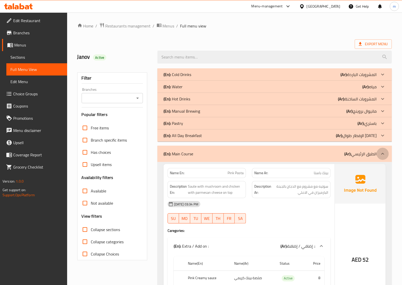
click at [383, 153] on icon at bounding box center [383, 154] width 6 height 6
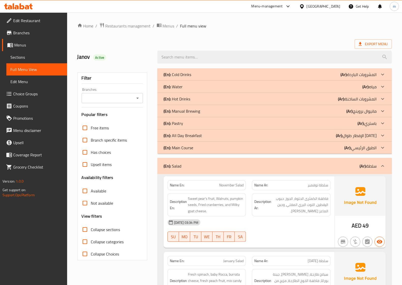
click at [383, 148] on icon at bounding box center [382, 148] width 3 height 2
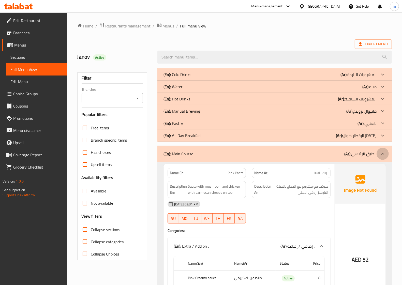
click at [383, 152] on icon at bounding box center [383, 154] width 6 height 6
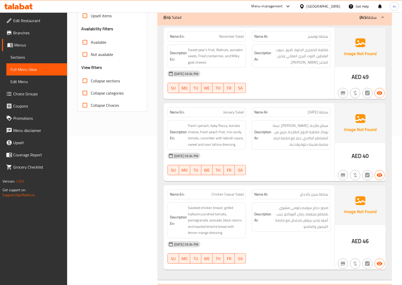
scroll to position [159, 0]
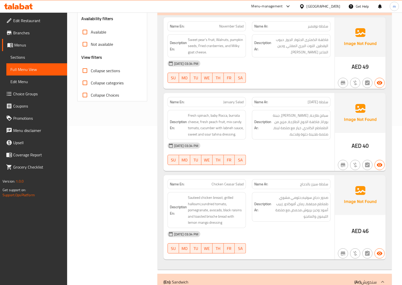
click at [232, 187] on span "Chicken Ceasar Salad" at bounding box center [228, 184] width 32 height 5
copy span "Ceasar"
click at [214, 218] on span "Sauteed chicken breast, grilled halloumi,sundried tomato, pomegranate, avocado,…" at bounding box center [216, 210] width 56 height 31
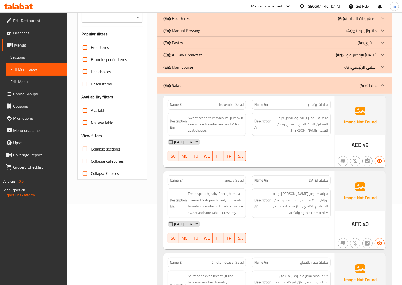
scroll to position [0, 0]
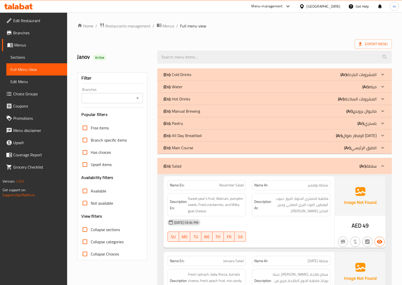
drag, startPoint x: 381, startPoint y: 165, endPoint x: 381, endPoint y: 155, distance: 10.2
click at [381, 165] on icon at bounding box center [383, 166] width 6 height 6
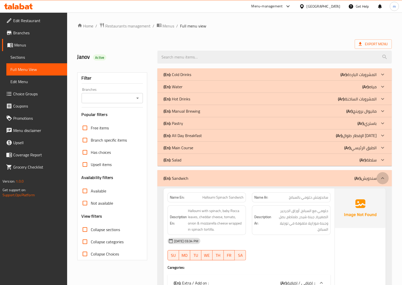
click at [383, 177] on icon at bounding box center [383, 178] width 6 height 6
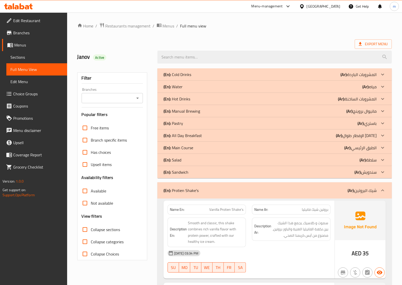
click at [385, 191] on icon at bounding box center [383, 190] width 6 height 6
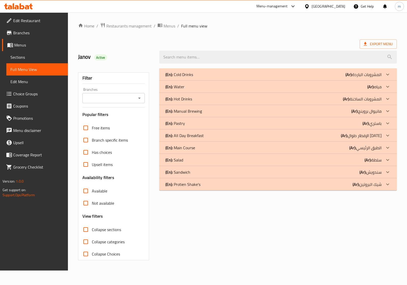
click at [387, 147] on icon at bounding box center [387, 148] width 6 height 6
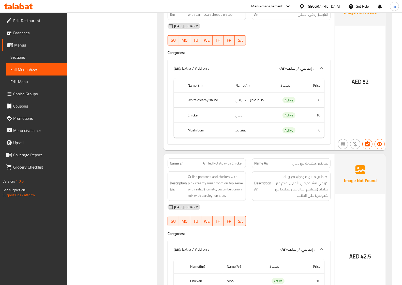
scroll to position [350, 0]
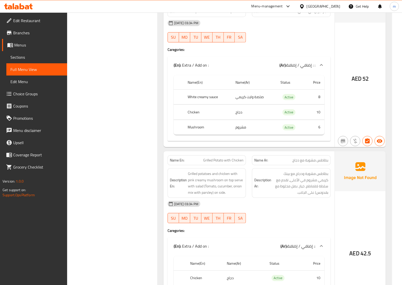
click at [210, 163] on span "Grilled Potato with Chicken" at bounding box center [223, 160] width 40 height 5
click at [220, 162] on span "Grilled Potato with Chicken" at bounding box center [223, 160] width 40 height 5
copy span "Potato"
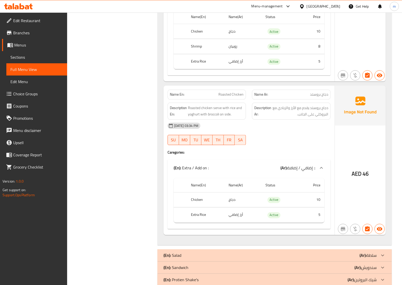
scroll to position [787, 0]
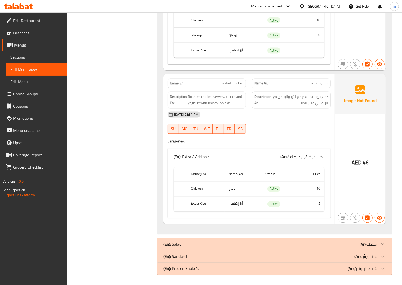
click at [383, 242] on icon at bounding box center [383, 244] width 6 height 6
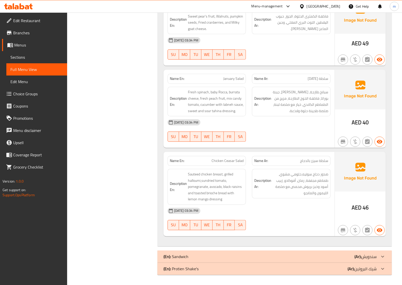
scroll to position [1057, 0]
click at [383, 259] on icon at bounding box center [383, 257] width 6 height 6
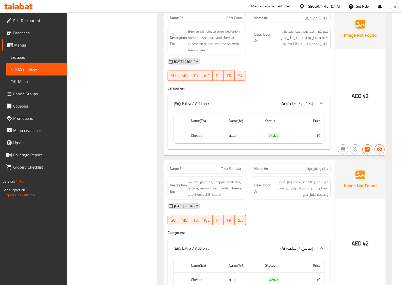
scroll to position [2137, 0]
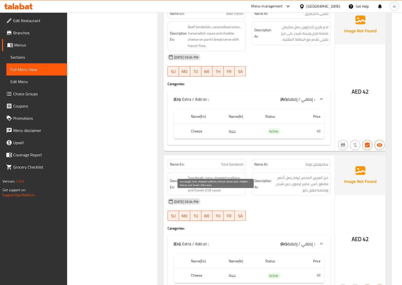
click at [198, 194] on span "Sourdough, tuna, chopped scallions, lettuce, lemon juice, cheddar cheese, and S…" at bounding box center [216, 184] width 56 height 19
copy span "Sourdough"
click at [221, 194] on span "Sourdough, tuna, chopped scallions, lettuce, lemon juice, cheddar cheese, and S…" at bounding box center [216, 184] width 56 height 19
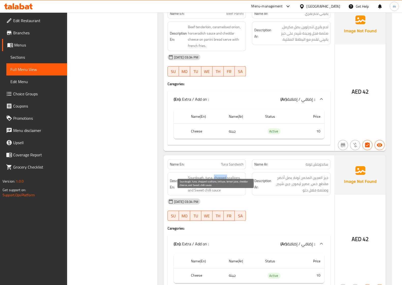
click at [221, 194] on span "Sourdough, tuna, chopped scallions, lettuce, lemon juice, cheddar cheese, and S…" at bounding box center [216, 184] width 56 height 19
click at [226, 194] on span "Sourdough, tuna, chopped scallions, lettuce, lemon juice, cheddar cheese, and S…" at bounding box center [216, 184] width 56 height 19
click at [233, 194] on span "Sourdough, tuna, chopped scallions, lettuce, lemon juice, cheddar cheese, and S…" at bounding box center [216, 184] width 56 height 19
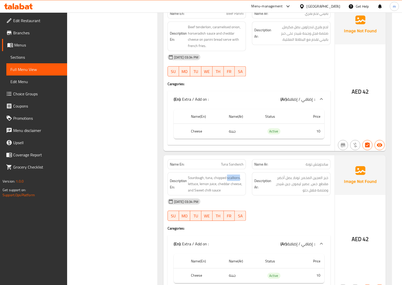
copy span "scallions"
click at [208, 194] on span "Sourdough, tuna, chopped scallions, lettuce, lemon juice, cheddar cheese, and S…" at bounding box center [216, 184] width 56 height 19
copy span "chilli"
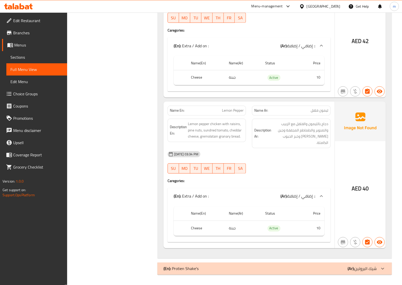
scroll to position [2347, 0]
click at [382, 269] on icon at bounding box center [383, 269] width 6 height 6
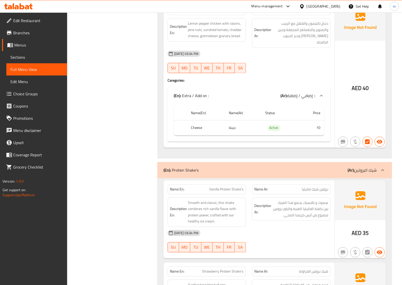
scroll to position [2390, 0]
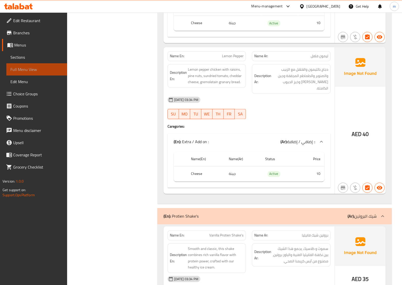
click at [39, 67] on span "Full Menu View" at bounding box center [36, 69] width 53 height 6
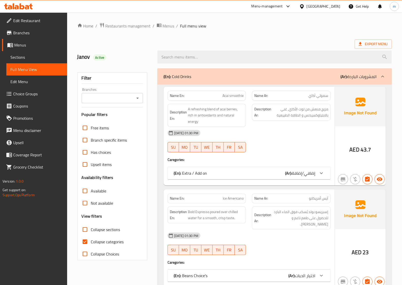
click at [82, 240] on input "Collapse categories" at bounding box center [85, 242] width 12 height 12
checkbox input "false"
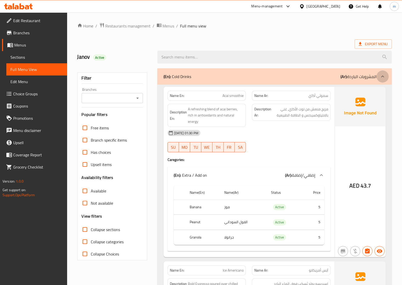
click at [384, 75] on icon at bounding box center [383, 76] width 6 height 6
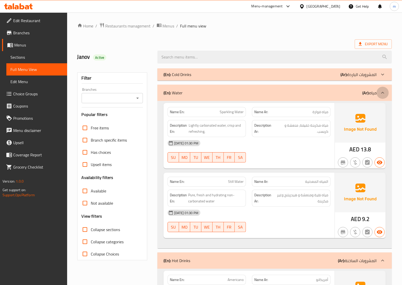
click at [382, 94] on icon at bounding box center [383, 93] width 6 height 6
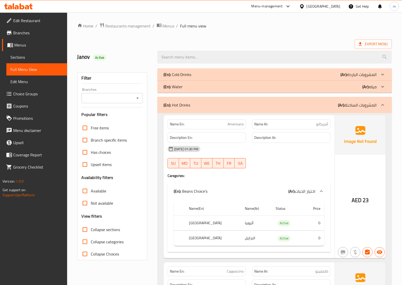
click at [384, 106] on icon at bounding box center [383, 105] width 6 height 6
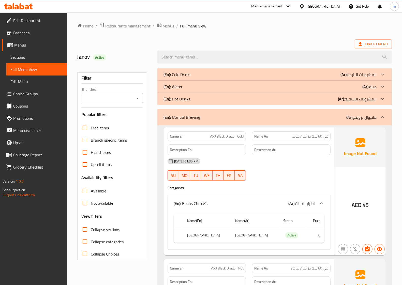
click at [382, 116] on icon at bounding box center [383, 117] width 6 height 6
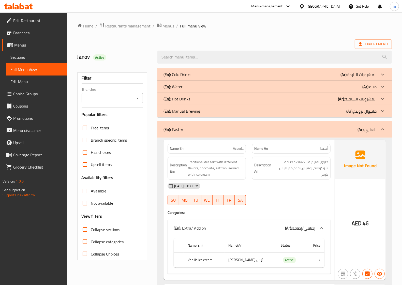
click at [384, 127] on icon at bounding box center [383, 129] width 6 height 6
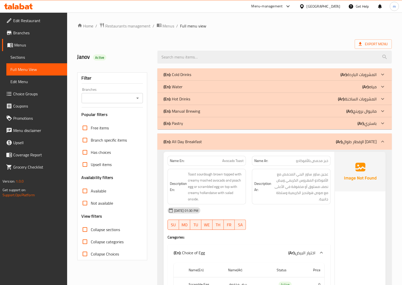
click at [383, 140] on icon at bounding box center [383, 142] width 6 height 6
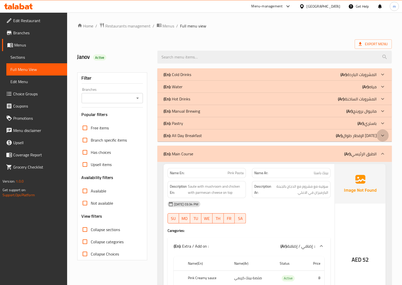
click at [382, 136] on icon at bounding box center [383, 135] width 6 height 6
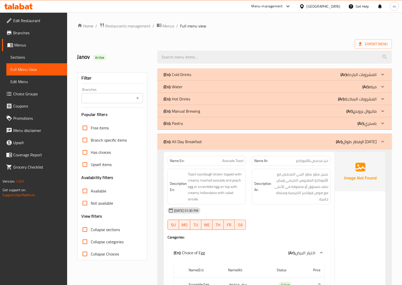
click at [383, 123] on icon at bounding box center [383, 123] width 6 height 6
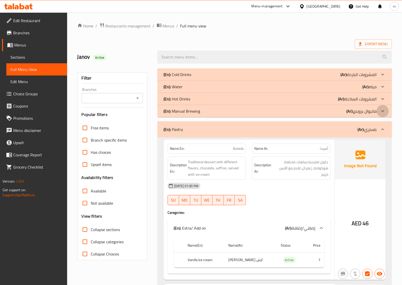
click at [383, 111] on icon at bounding box center [382, 111] width 3 height 2
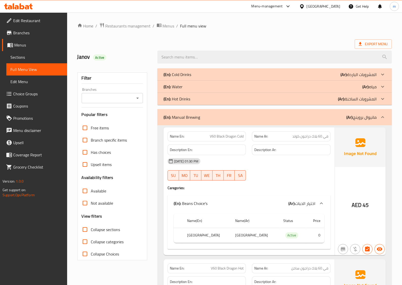
click at [383, 98] on icon at bounding box center [382, 99] width 3 height 2
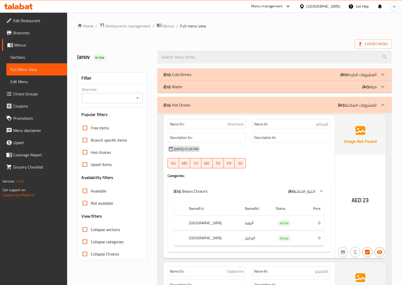
click at [383, 87] on icon at bounding box center [382, 87] width 3 height 2
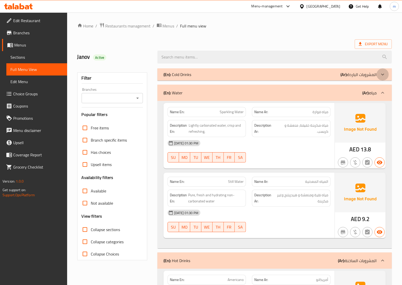
click at [382, 74] on icon at bounding box center [383, 74] width 6 height 6
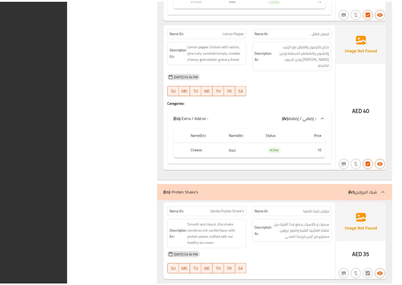
scroll to position [12380, 0]
